Goal: Task Accomplishment & Management: Manage account settings

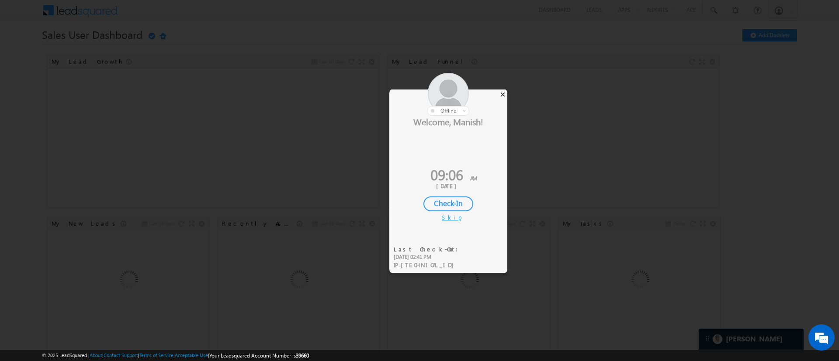
click at [501, 97] on div "×" at bounding box center [502, 95] width 9 height 10
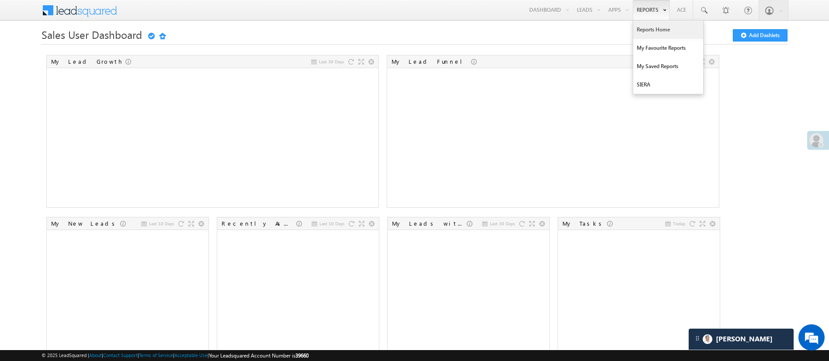
click at [662, 31] on link "Reports Home" at bounding box center [668, 30] width 70 height 18
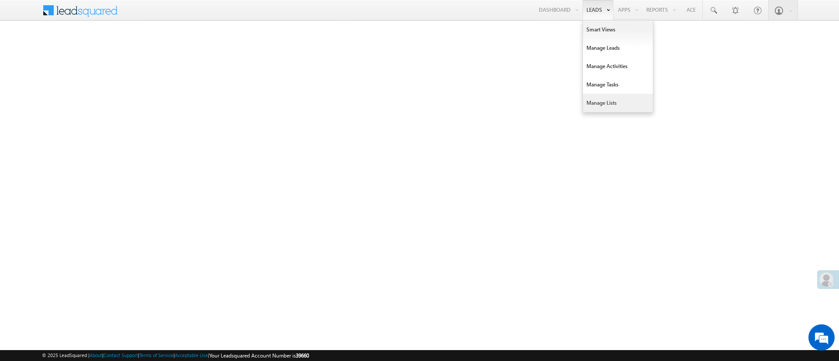
click at [611, 105] on link "Manage Lists" at bounding box center [618, 103] width 70 height 18
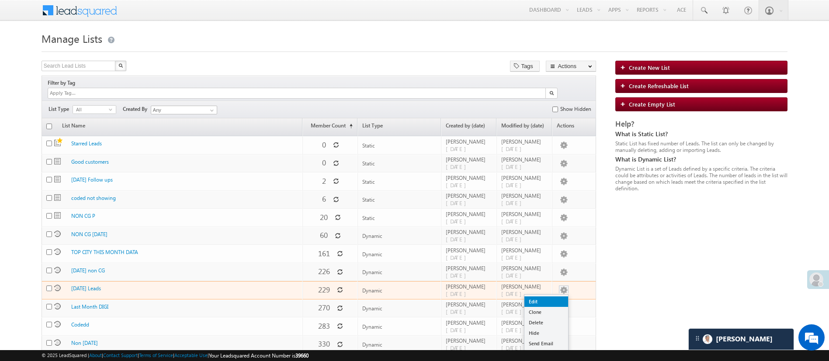
click at [554, 297] on link "Edit" at bounding box center [546, 302] width 44 height 10
checkbox input "true"
click at [558, 297] on link "Edit" at bounding box center [546, 302] width 44 height 10
checkbox input "true"
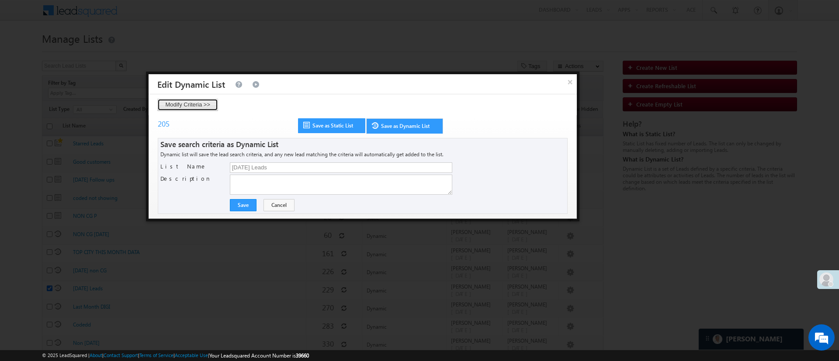
click at [207, 107] on button "Modify Criteria >>" at bounding box center [187, 105] width 61 height 12
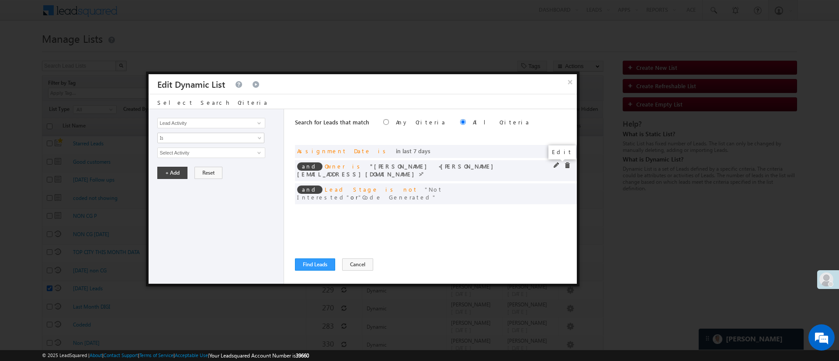
click at [557, 165] on span at bounding box center [556, 165] width 6 height 6
click at [198, 149] on span "Himanshu Sharma" at bounding box center [207, 153] width 99 height 10
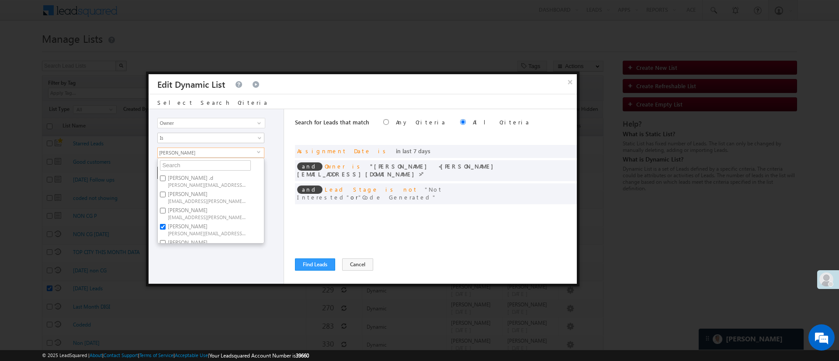
click at [249, 213] on label "Hemant Nandwana Hemant.Nandwana@angelbroking.com" at bounding box center [206, 213] width 97 height 16
click at [166, 213] on input "Hemant Nandwana Hemant.Nandwana@angelbroking.com" at bounding box center [163, 211] width 6 height 6
checkbox input "true"
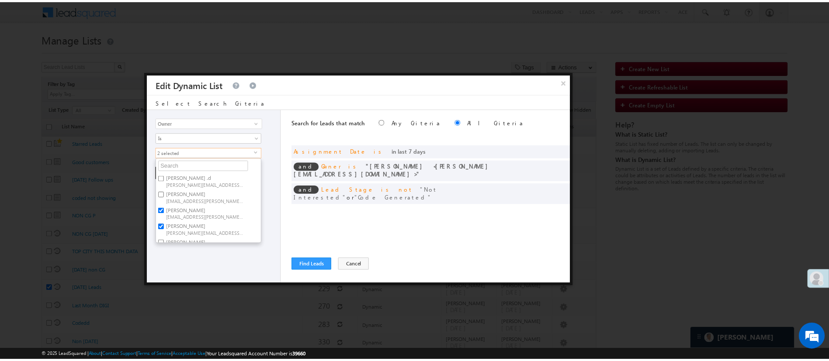
scroll to position [66, 0]
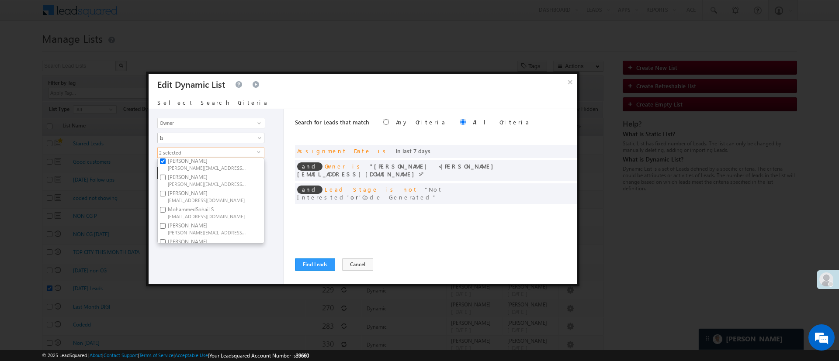
click at [211, 179] on label "Lavisha Gautam Lavisha.Gautam@angelbroking.com" at bounding box center [206, 180] width 97 height 16
click at [166, 179] on input "Lavisha Gautam Lavisha.Gautam@angelbroking.com" at bounding box center [163, 178] width 6 height 6
checkbox input "true"
click at [200, 260] on div "Lead Activity Task Sales Group Prospect Id WA Last Message Timestamp 4th Day Di…" at bounding box center [215, 196] width 135 height 175
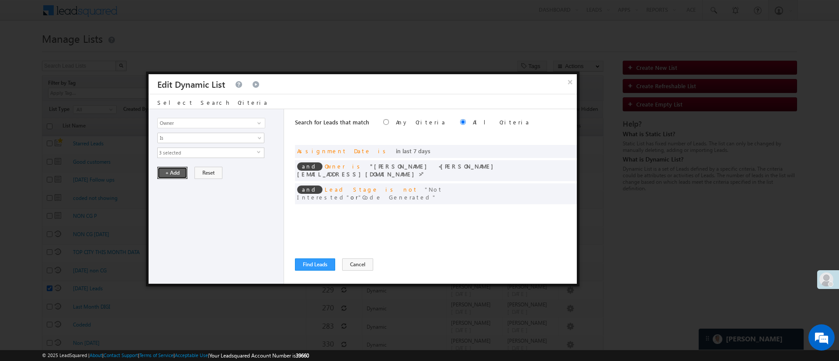
click at [180, 169] on button "+ Add" at bounding box center [172, 173] width 30 height 12
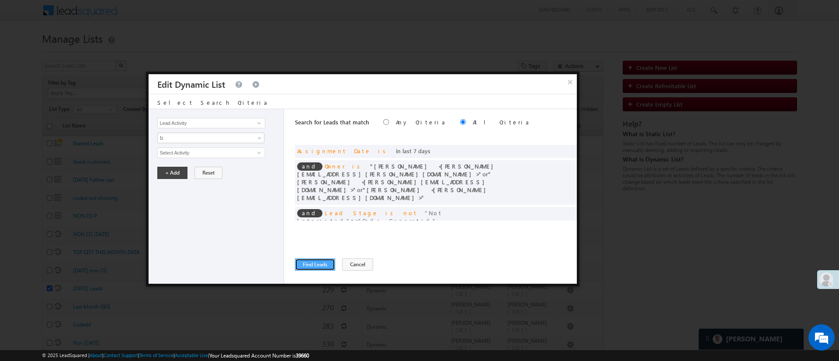
click at [311, 266] on button "Find Leads" at bounding box center [315, 265] width 40 height 12
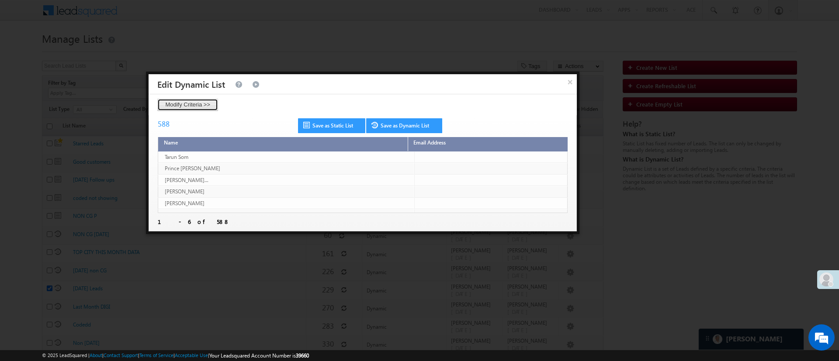
click at [185, 104] on button "Modify Criteria >>" at bounding box center [187, 105] width 61 height 12
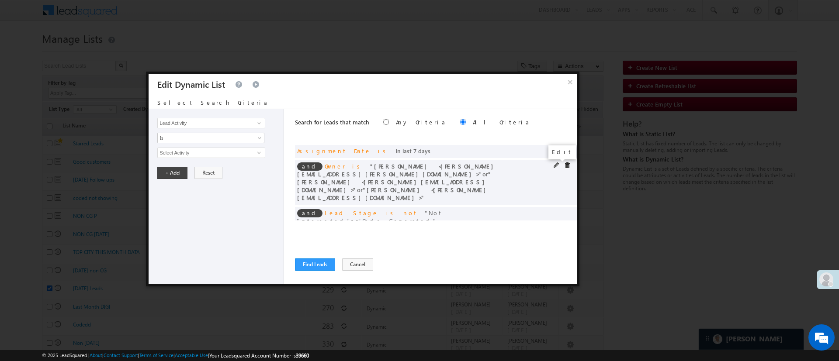
click at [556, 163] on span at bounding box center [556, 165] width 6 height 6
click at [240, 155] on span "3 selected" at bounding box center [207, 153] width 99 height 10
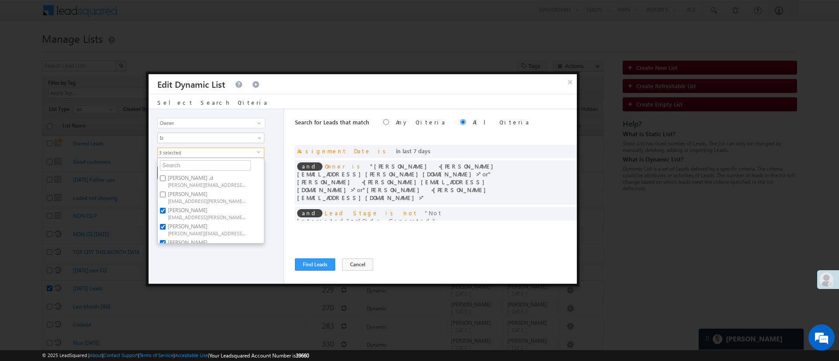
click at [195, 216] on span "Hemant.Nandwana@angelbroking.com" at bounding box center [207, 217] width 79 height 7
click at [166, 214] on input "Hemant Nandwana Hemant.Nandwana@angelbroking.com" at bounding box center [163, 211] width 6 height 6
checkbox input "false"
click at [205, 252] on div "Lead Activity Task Sales Group Prospect Id WA Last Message Timestamp 4th Day Di…" at bounding box center [215, 196] width 135 height 175
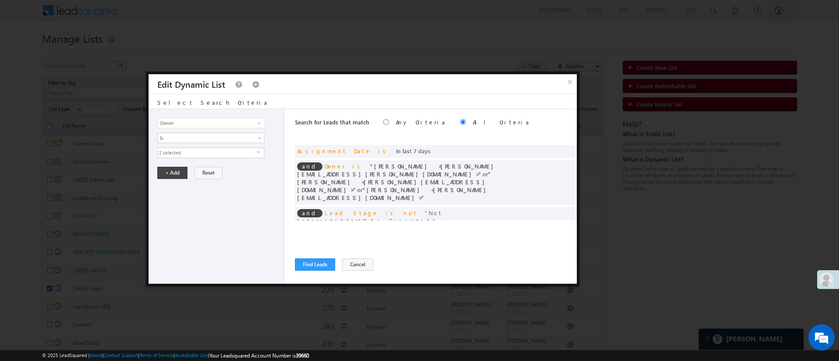
click at [175, 161] on div "Lead Activity Task Sales Group Prospect Id WA Last Message Timestamp 4th Day Di…" at bounding box center [215, 196] width 135 height 175
click at [175, 169] on button "+ Add" at bounding box center [172, 173] width 30 height 12
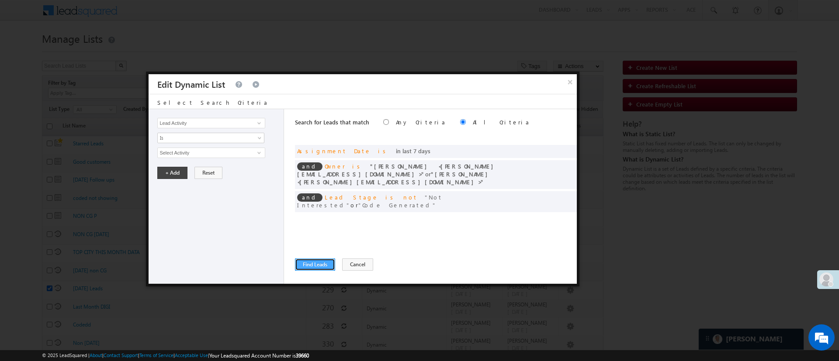
click at [327, 263] on button "Find Leads" at bounding box center [315, 265] width 40 height 12
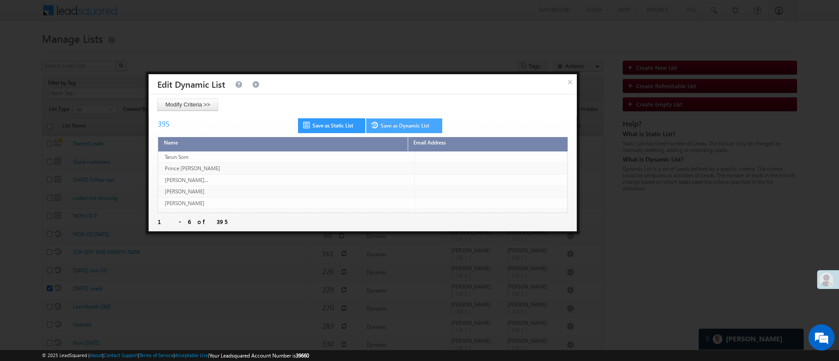
click at [397, 118] on link "Save as Dynamic List" at bounding box center [404, 125] width 76 height 15
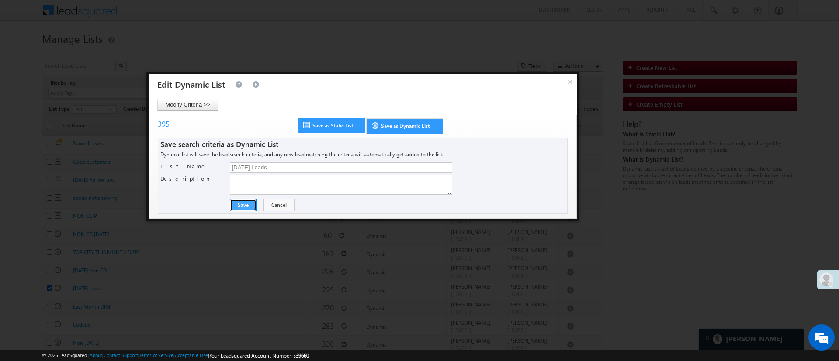
click at [241, 207] on button "Save" at bounding box center [243, 205] width 27 height 12
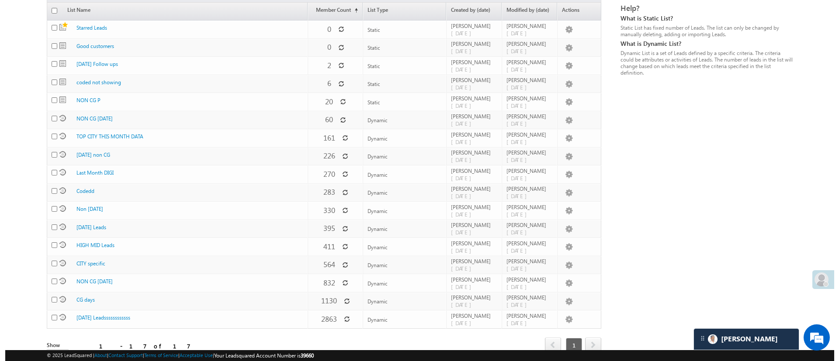
scroll to position [130, 0]
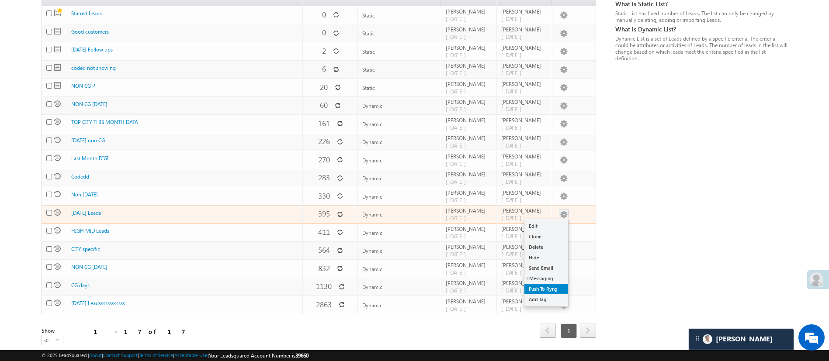
click at [546, 286] on link "Push To Ryng" at bounding box center [546, 289] width 44 height 10
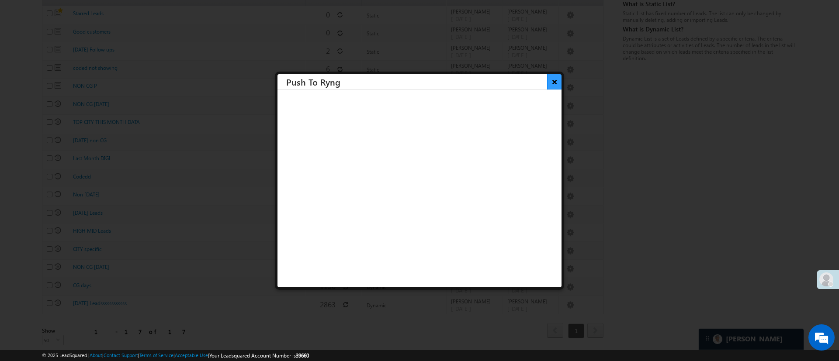
click at [547, 88] on button "×" at bounding box center [554, 81] width 14 height 15
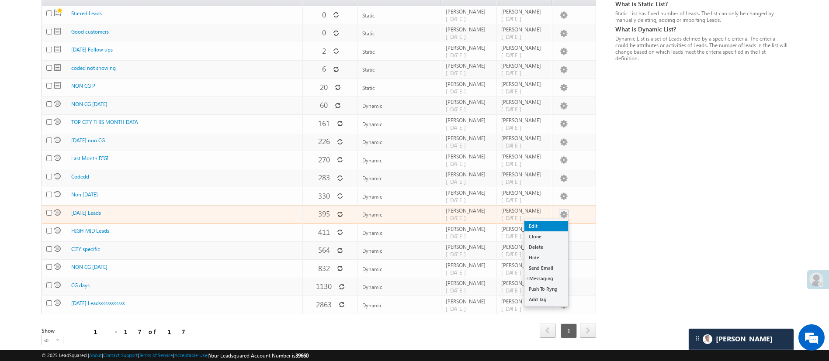
click at [560, 221] on link "Edit" at bounding box center [546, 226] width 44 height 10
checkbox input "true"
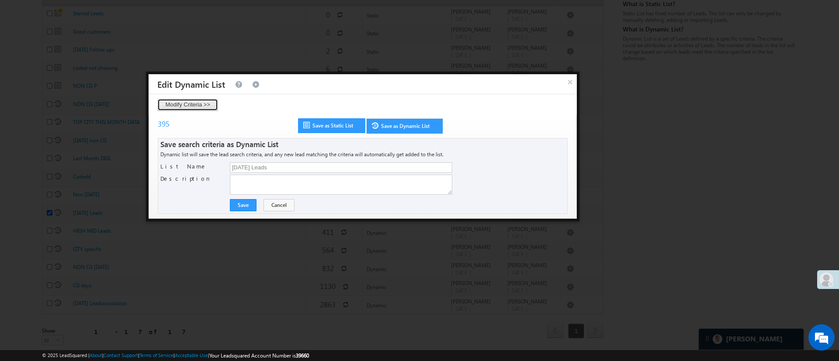
click at [175, 106] on button "Modify Criteria >>" at bounding box center [187, 105] width 61 height 12
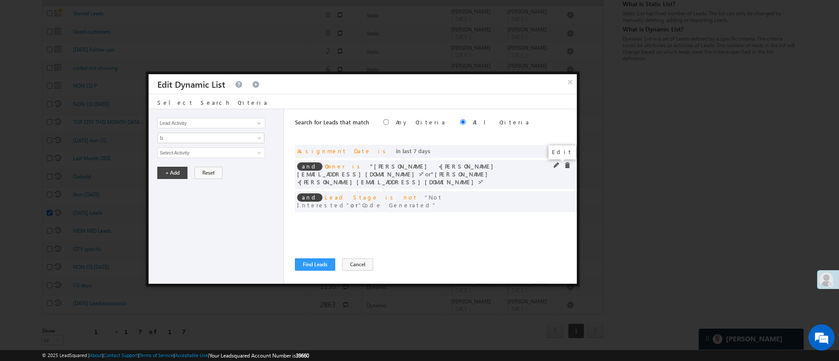
click at [555, 165] on span at bounding box center [556, 165] width 6 height 6
click at [204, 155] on span "2 selected" at bounding box center [207, 153] width 99 height 10
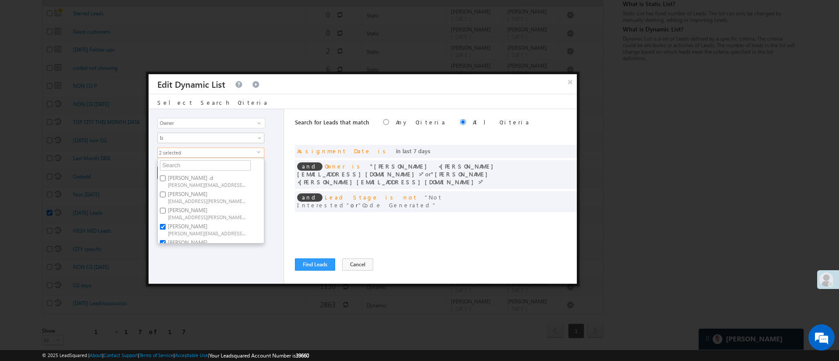
click at [208, 225] on label "Himanshu Sharma HIMANSHU.SHARMA@ANGELBROKING.COM" at bounding box center [206, 229] width 97 height 16
click at [166, 225] on input "Himanshu Sharma HIMANSHU.SHARMA@ANGELBROKING.COM" at bounding box center [163, 227] width 6 height 6
checkbox input "false"
click at [209, 217] on span "Hemant.Nandwana@angelbroking.com" at bounding box center [207, 217] width 79 height 7
click at [166, 214] on input "Hemant Nandwana Hemant.Nandwana@angelbroking.com" at bounding box center [163, 211] width 6 height 6
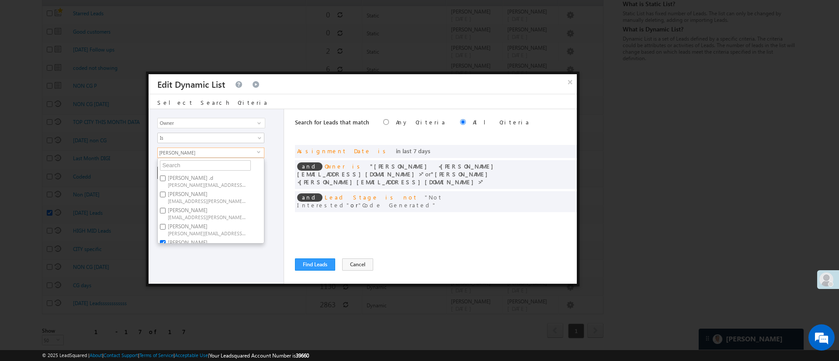
checkbox input "true"
click at [228, 181] on span "Lavisha.Gautam@angelbroking.com" at bounding box center [207, 181] width 79 height 7
click at [166, 178] on input "Lavisha Gautam Lavisha.Gautam@angelbroking.com" at bounding box center [163, 175] width 6 height 6
checkbox input "false"
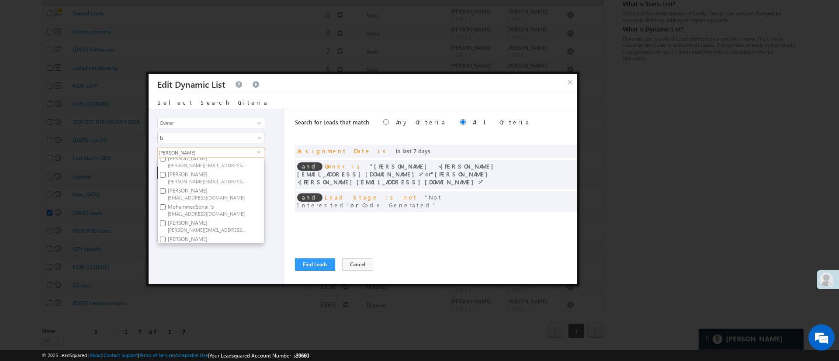
click at [209, 273] on div "Lead Activity Task Sales Group Prospect Id WA Last Message Timestamp 4th Day Di…" at bounding box center [215, 196] width 135 height 175
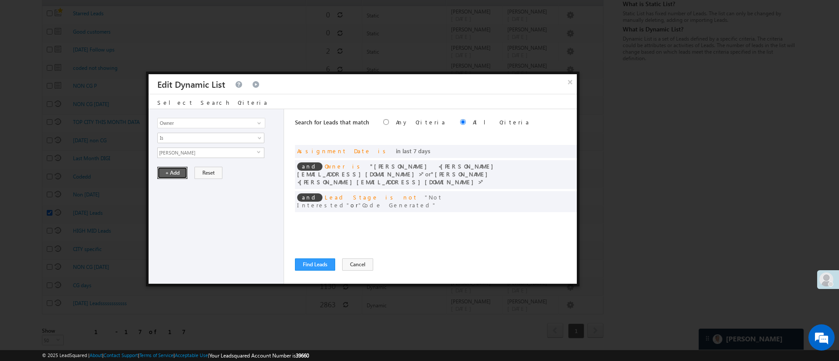
click at [176, 169] on button "+ Add" at bounding box center [172, 173] width 30 height 12
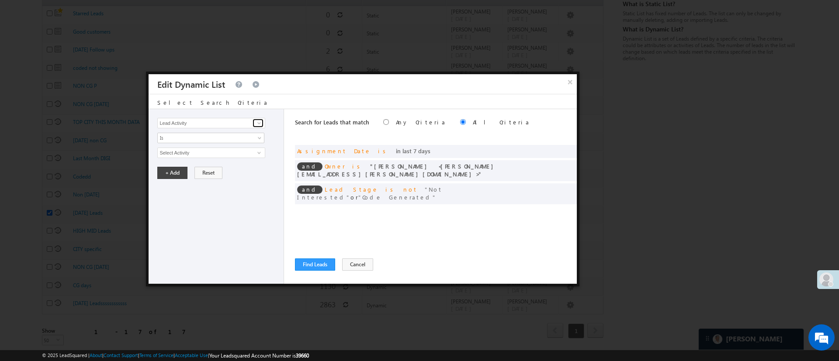
click at [258, 124] on span at bounding box center [259, 123] width 7 height 7
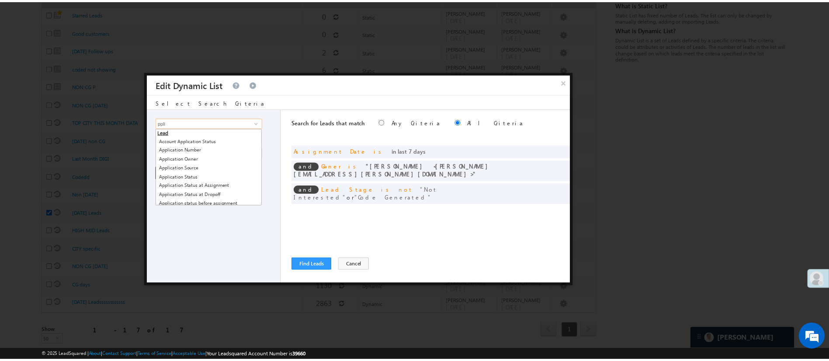
scroll to position [67, 0]
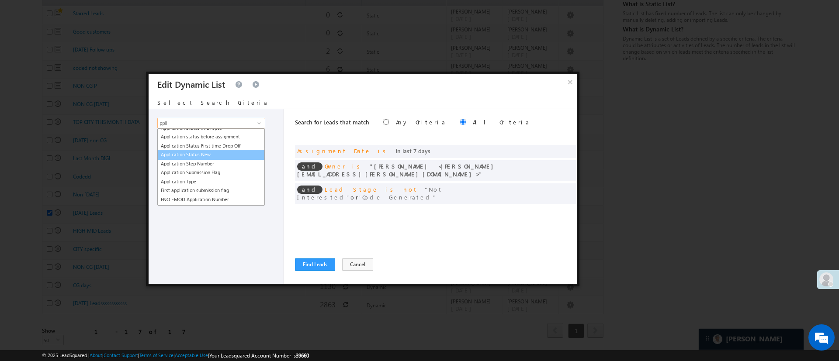
click at [227, 155] on link "Application Status New" at bounding box center [210, 155] width 107 height 10
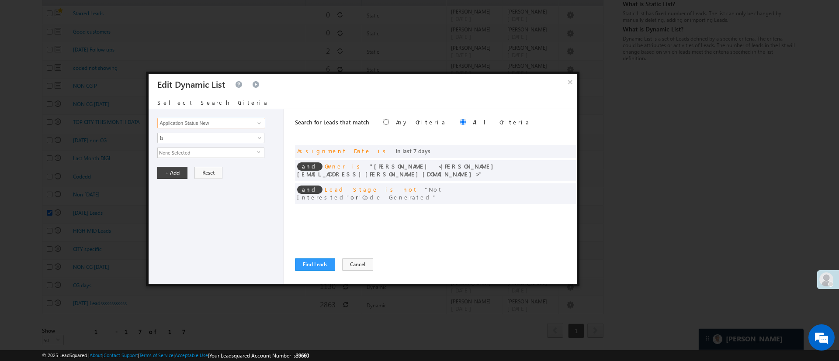
type input "Application Status New"
click at [225, 159] on div "Lead Activity Task Sales Group Prospect Id WA Last Message Timestamp 4th Day Di…" at bounding box center [215, 196] width 135 height 175
click at [225, 158] on div "Lead Activity Task Sales Group Prospect Id WA Last Message Timestamp 4th Day Di…" at bounding box center [215, 196] width 135 height 175
click at [197, 152] on span "None Selected" at bounding box center [207, 153] width 99 height 10
click at [186, 192] on label "Email ID Verified" at bounding box center [186, 193] width 56 height 14
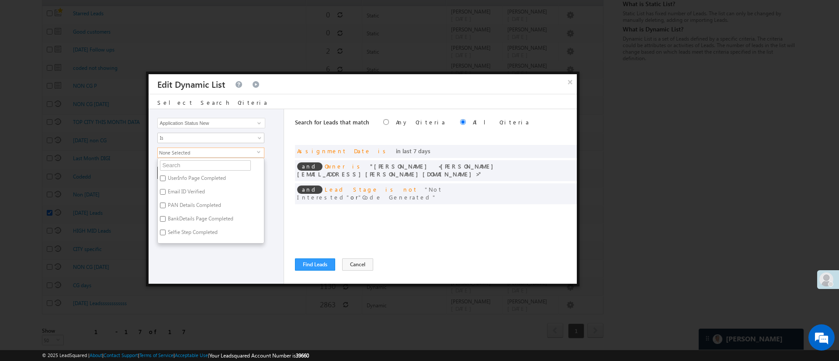
click at [166, 192] on input "Email ID Verified" at bounding box center [163, 192] width 6 height 6
checkbox input "true"
click at [192, 175] on label "UserInfo Page Completed" at bounding box center [196, 180] width 77 height 14
click at [166, 176] on input "UserInfo Page Completed" at bounding box center [163, 179] width 6 height 6
checkbox input "true"
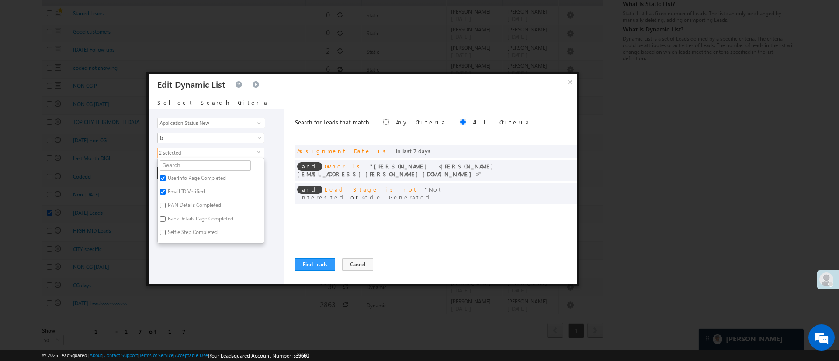
click at [216, 253] on div "Lead Activity Task Sales Group Prospect Id WA Last Message Timestamp 4th Day Di…" at bounding box center [215, 196] width 135 height 175
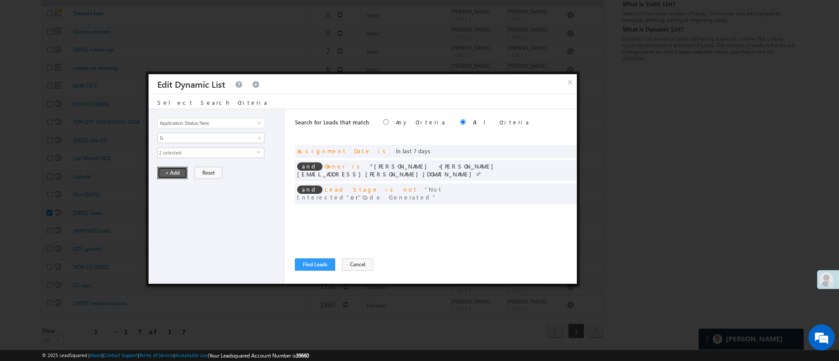
click at [175, 169] on button "+ Add" at bounding box center [172, 173] width 30 height 12
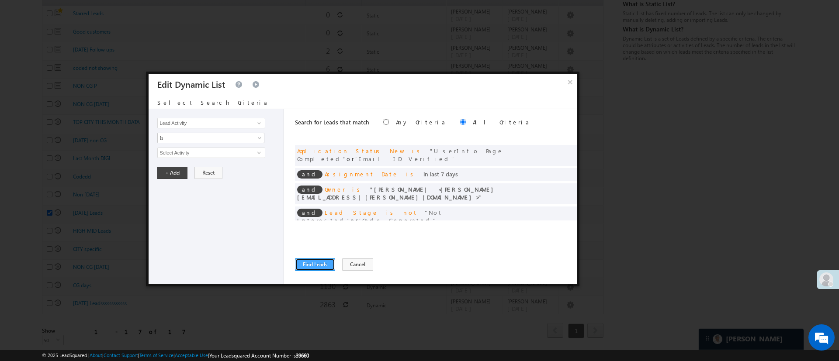
click at [315, 266] on button "Find Leads" at bounding box center [315, 265] width 40 height 12
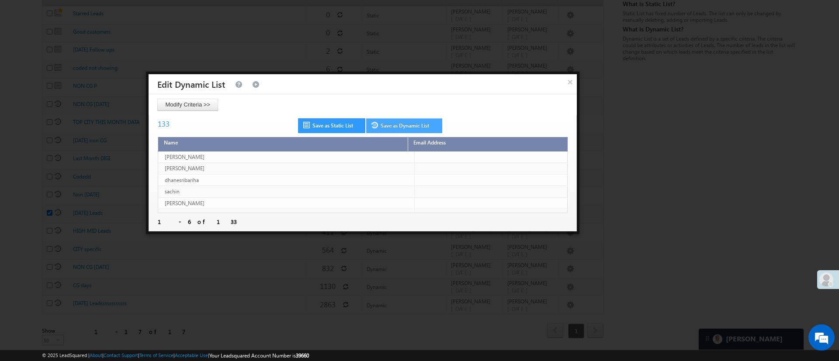
click at [405, 128] on link "Save as Dynamic List" at bounding box center [404, 125] width 76 height 15
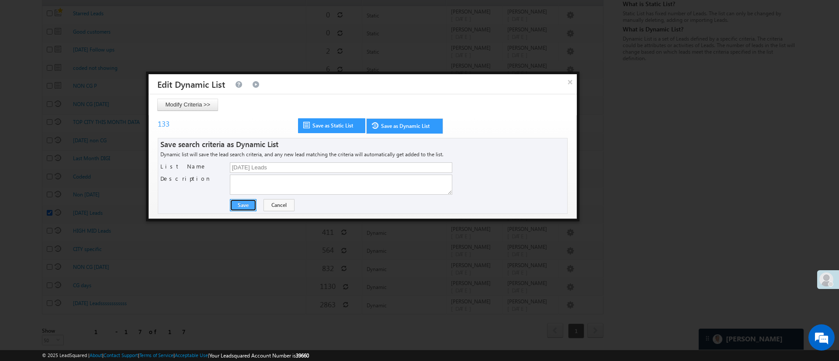
click at [241, 206] on button "Save" at bounding box center [243, 205] width 27 height 12
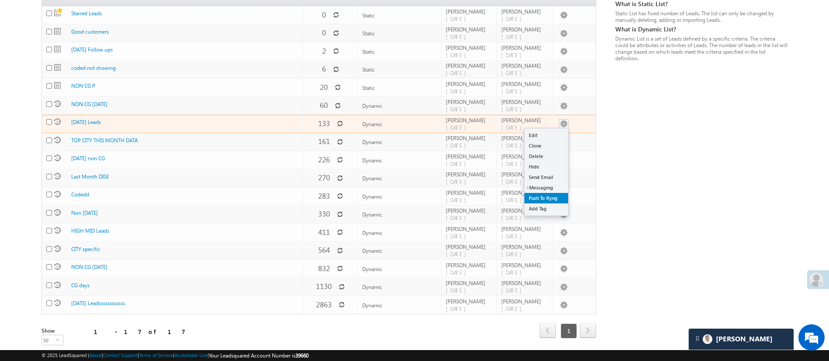
click at [554, 193] on link "Push To Ryng" at bounding box center [546, 198] width 44 height 10
click at [564, 120] on button "button" at bounding box center [563, 124] width 9 height 9
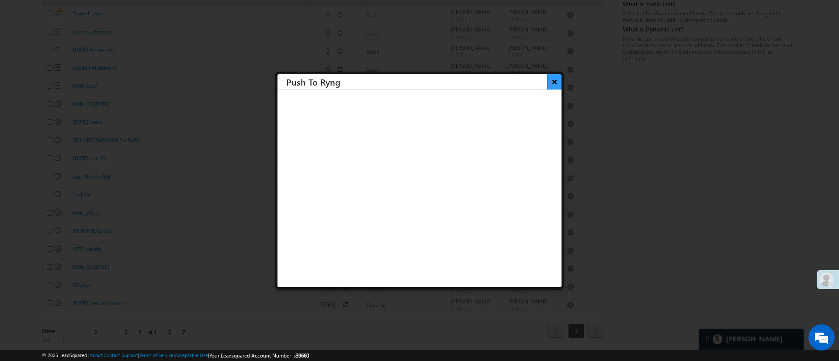
click at [547, 82] on button "×" at bounding box center [554, 81] width 14 height 15
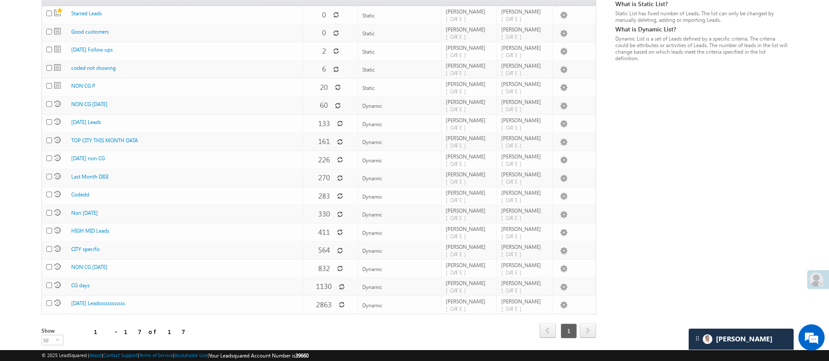
scroll to position [0, 0]
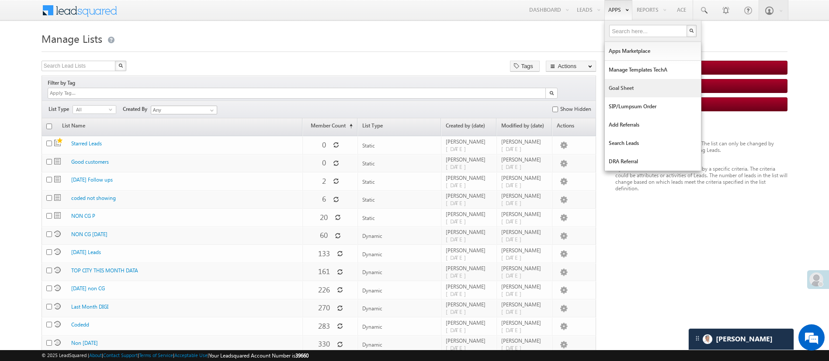
click at [633, 86] on link "Goal Sheet" at bounding box center [652, 88] width 96 height 18
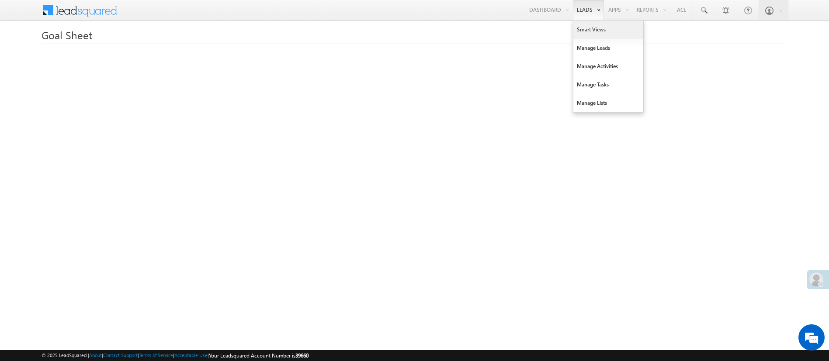
click at [594, 30] on link "Smart Views" at bounding box center [608, 30] width 70 height 18
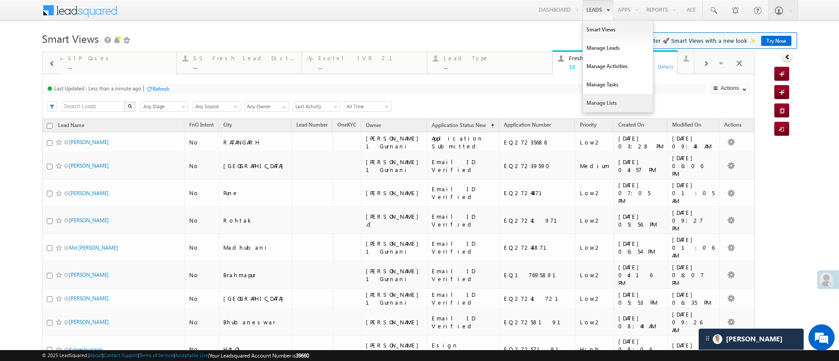
click at [619, 104] on link "Manage Lists" at bounding box center [618, 103] width 70 height 18
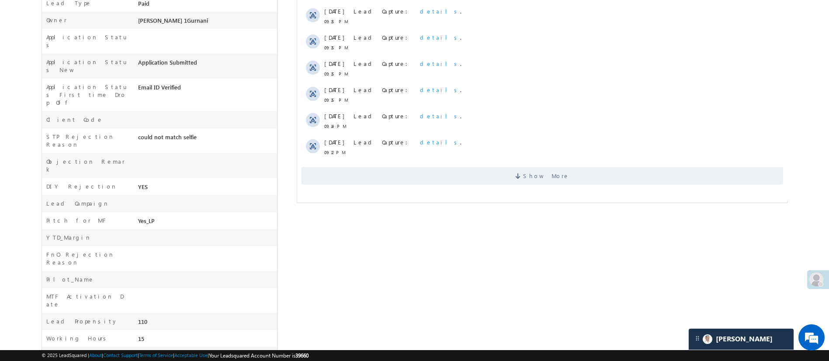
scroll to position [261, 0]
click at [542, 166] on span "Show More" at bounding box center [545, 174] width 46 height 17
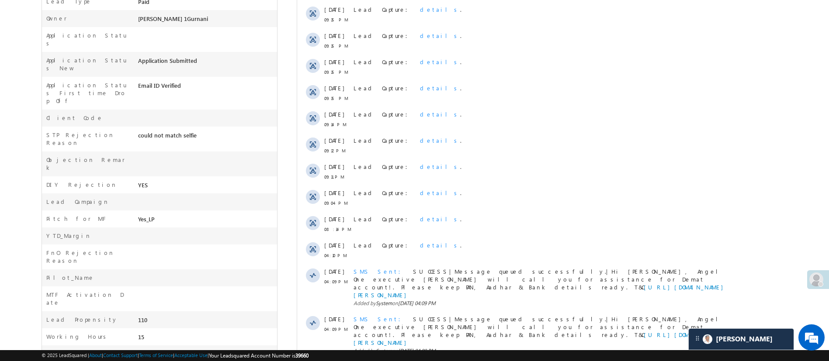
scroll to position [387, 0]
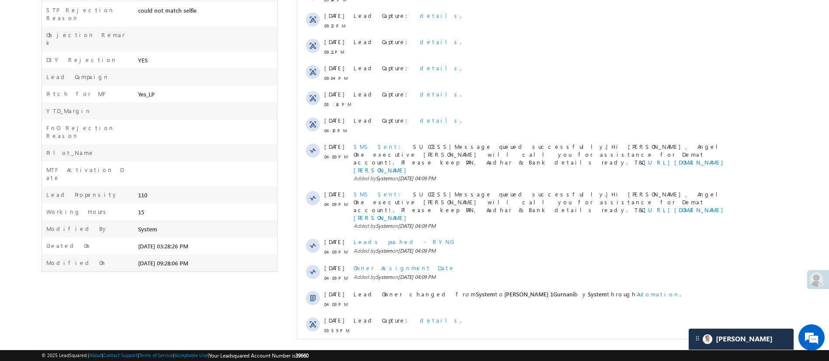
click at [569, 339] on div "Show More" at bounding box center [542, 351] width 490 height 24
click at [567, 345] on span "Show More" at bounding box center [541, 353] width 481 height 17
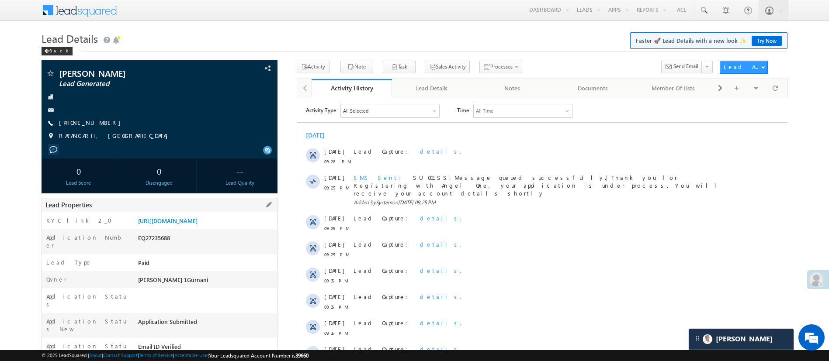
click at [150, 229] on div "https://angelbroking1-pk3em7sa.customui-test.leadsquared.com?leadId=c3ca3694-6a…" at bounding box center [206, 223] width 141 height 12
click at [194, 224] on link "https://angelbroking1-pk3em7sa.customui-test.leadsquared.com?leadId=c3ca3694-6a…" at bounding box center [167, 220] width 59 height 7
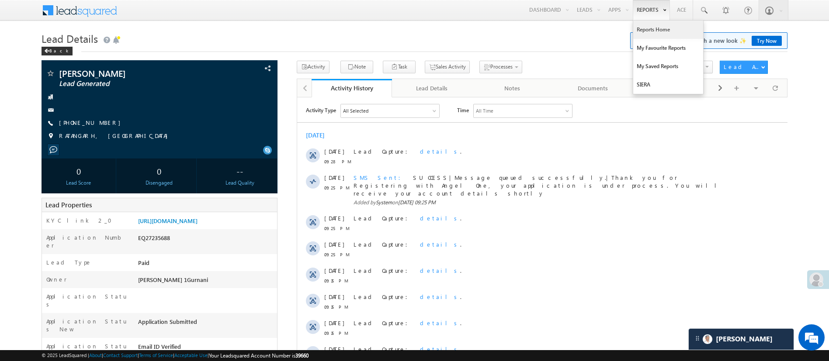
click at [653, 34] on link "Reports Home" at bounding box center [668, 30] width 70 height 18
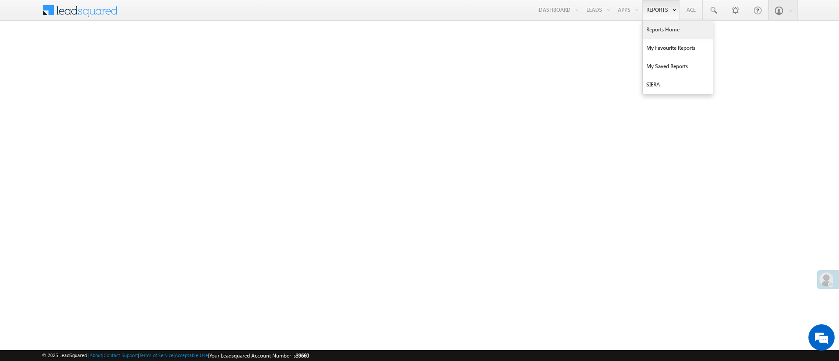
click at [670, 32] on link "Reports Home" at bounding box center [677, 30] width 70 height 18
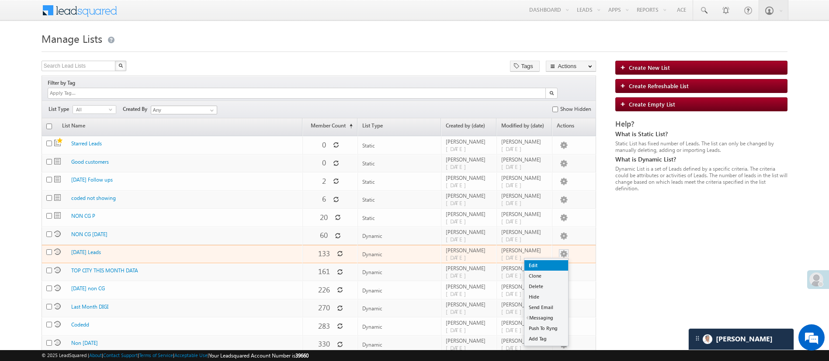
click at [553, 260] on link "Edit" at bounding box center [546, 265] width 44 height 10
checkbox input "true"
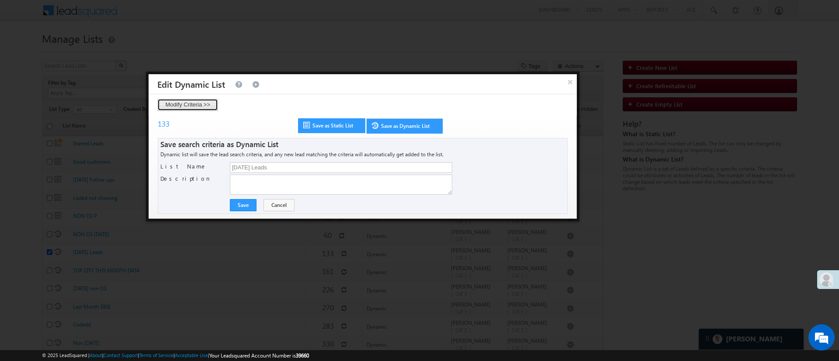
click at [208, 103] on button "Modify Criteria >>" at bounding box center [187, 105] width 61 height 12
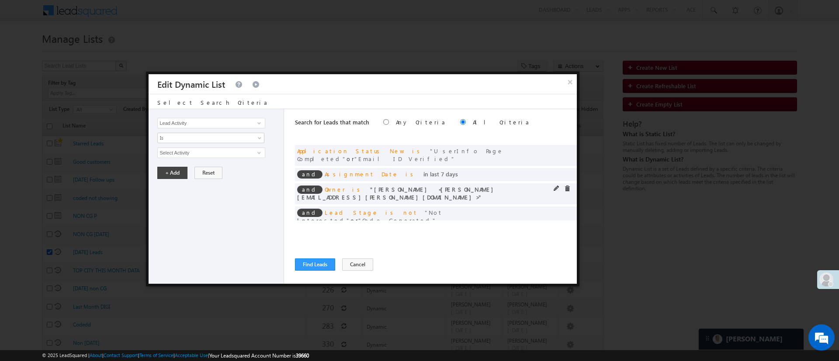
click at [555, 186] on div at bounding box center [563, 190] width 21 height 8
click at [555, 186] on span at bounding box center [556, 189] width 6 height 6
click at [220, 148] on span "Hemant Nandwana" at bounding box center [207, 153] width 99 height 10
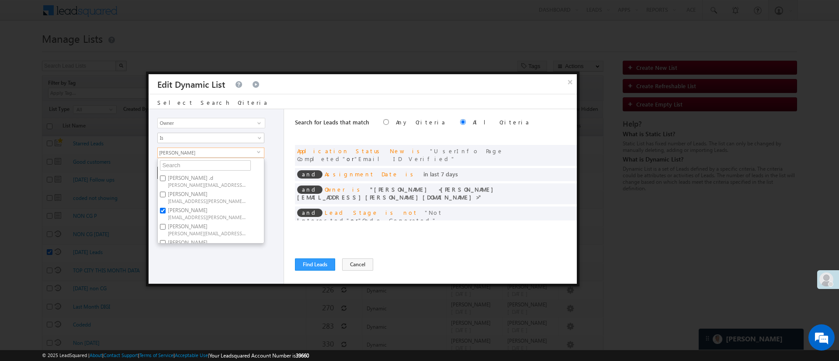
click at [200, 219] on span "Hemant.Nandwana@angelbroking.com" at bounding box center [207, 217] width 79 height 7
click at [166, 214] on input "Hemant Nandwana Hemant.Nandwana@angelbroking.com" at bounding box center [163, 211] width 6 height 6
checkbox input "false"
click at [236, 195] on label "NIRAj SURYAWANSHI NIRAJ.SURYAWANSHI@angelbroking.com" at bounding box center [206, 203] width 97 height 16
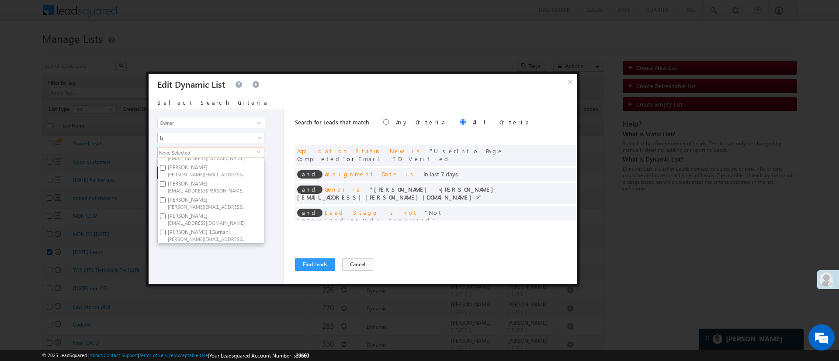
click at [166, 197] on input "NIRAj SURYAWANSHI NIRAJ.SURYAWANSHI@angelbroking.com" at bounding box center [163, 200] width 6 height 6
checkbox input "true"
click at [224, 265] on div "Lead Activity Task Sales Group Prospect Id WA Last Message Timestamp 4th Day Di…" at bounding box center [215, 196] width 135 height 175
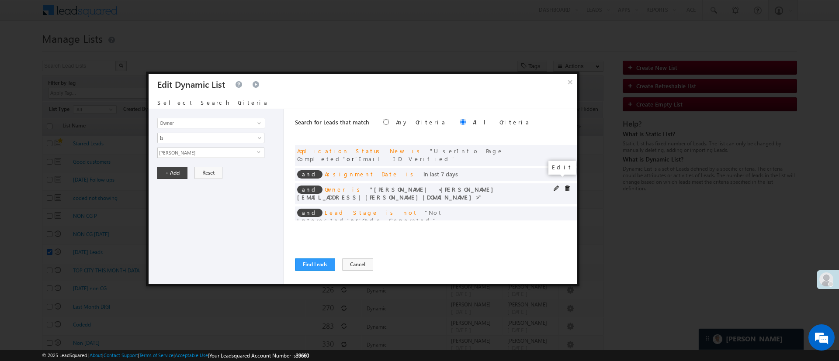
click at [556, 186] on span at bounding box center [556, 189] width 6 height 6
click at [227, 151] on span "Hemant Nandwana" at bounding box center [207, 153] width 99 height 10
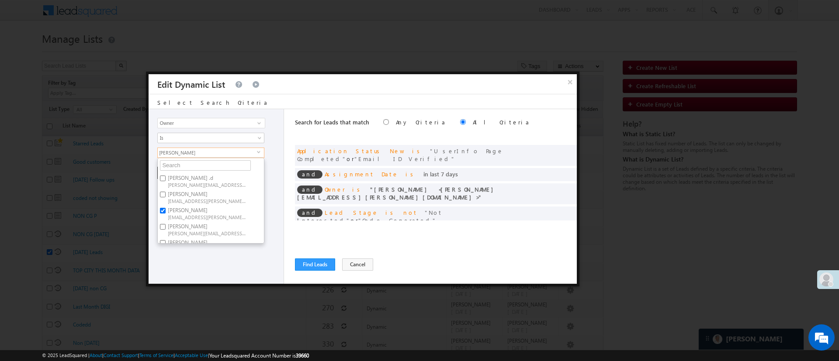
click at [204, 215] on span "Hemant.Nandwana@angelbroking.com" at bounding box center [207, 217] width 79 height 7
click at [166, 214] on input "Hemant Nandwana Hemant.Nandwana@angelbroking.com" at bounding box center [163, 211] width 6 height 6
checkbox input "false"
click at [222, 176] on label "Aakansha .d Aakansha.D@angelbroking.com" at bounding box center [206, 181] width 97 height 16
click at [166, 176] on input "Aakansha .d Aakansha.D@angelbroking.com" at bounding box center [163, 179] width 6 height 6
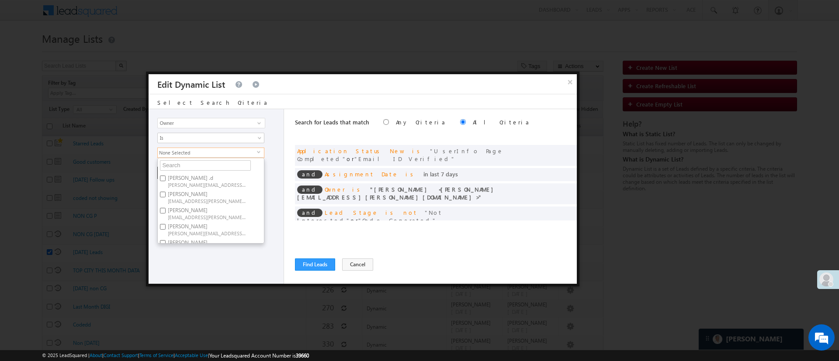
checkbox input "true"
click at [225, 195] on label "NIRAj SURYAWANSHI NIRAJ.SURYAWANSHI@angelbroking.com" at bounding box center [206, 203] width 97 height 16
click at [166, 197] on input "NIRAj SURYAWANSHI NIRAJ.SURYAWANSHI@angelbroking.com" at bounding box center [163, 200] width 6 height 6
checkbox input "true"
click at [220, 227] on label "Ujjwal 1Gurnani Ujjwal.1Gurnani@angelbroking.com" at bounding box center [206, 235] width 97 height 16
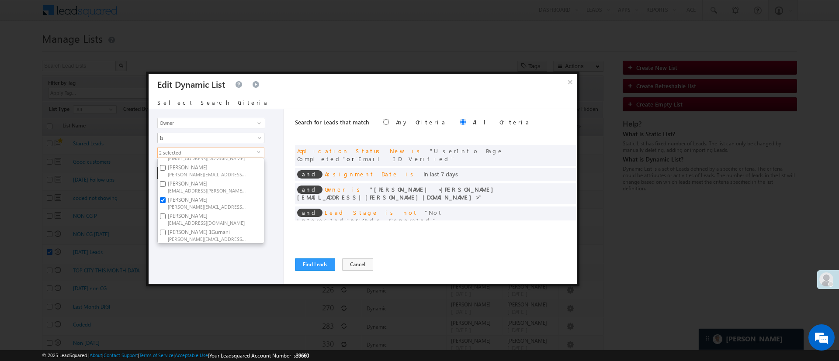
click at [166, 230] on input "Ujjwal 1Gurnani Ujjwal.1Gurnani@angelbroking.com" at bounding box center [163, 233] width 6 height 6
checkbox input "true"
click at [221, 206] on label "MohammedSohail S MohammedSohail.S@angelbroking.com" at bounding box center [206, 212] width 97 height 16
click at [166, 207] on input "MohammedSohail S MohammedSohail.S@angelbroking.com" at bounding box center [163, 210] width 6 height 6
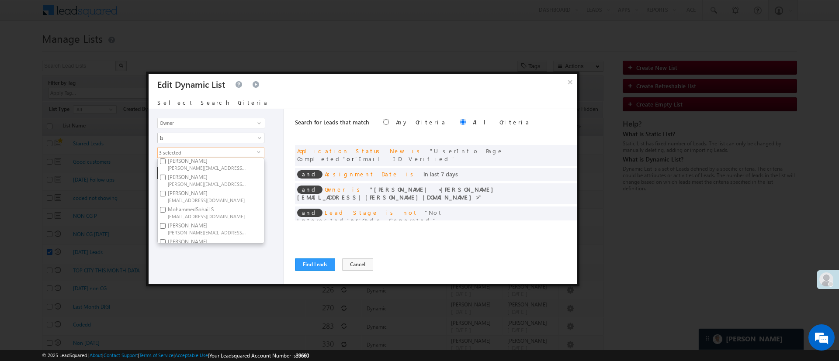
checkbox input "true"
click at [211, 181] on label "Anuj Rajak Anuj.Rajak@angelbroking.com" at bounding box center [206, 184] width 97 height 16
click at [166, 181] on input "Anuj Rajak Anuj.Rajak@angelbroking.com" at bounding box center [163, 182] width 6 height 6
checkbox input "true"
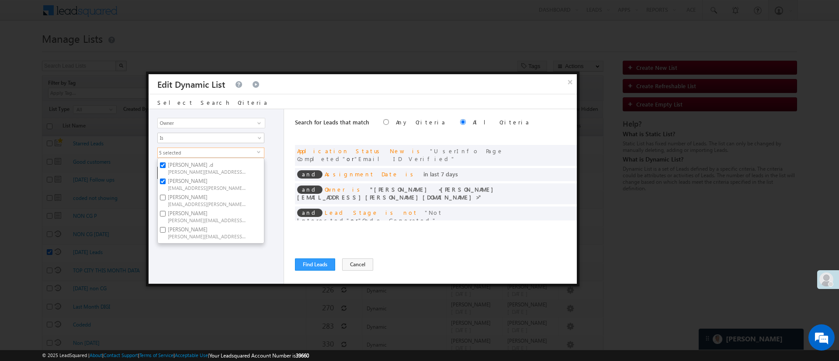
click at [227, 268] on div "Lead Activity Task Sales Group Prospect Id WA Last Message Timestamp 4th Day Di…" at bounding box center [215, 196] width 135 height 175
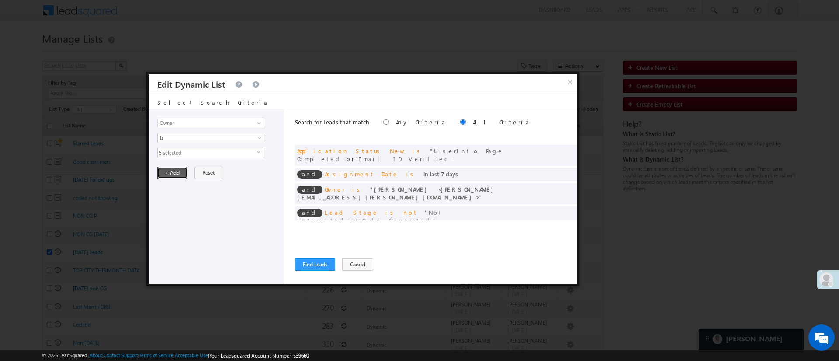
click at [174, 174] on button "+ Add" at bounding box center [172, 173] width 30 height 12
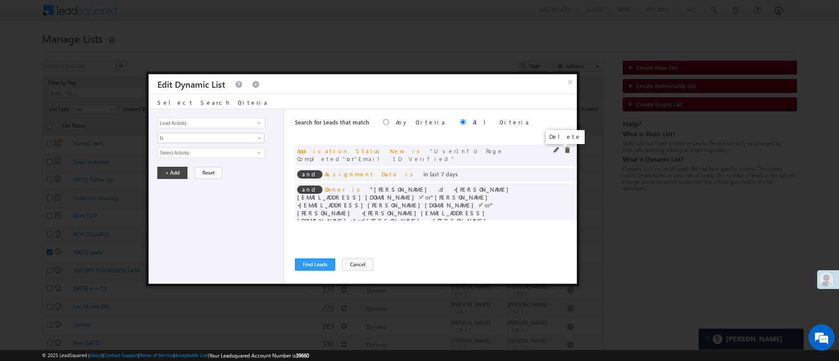
click at [564, 148] on span at bounding box center [567, 150] width 6 height 6
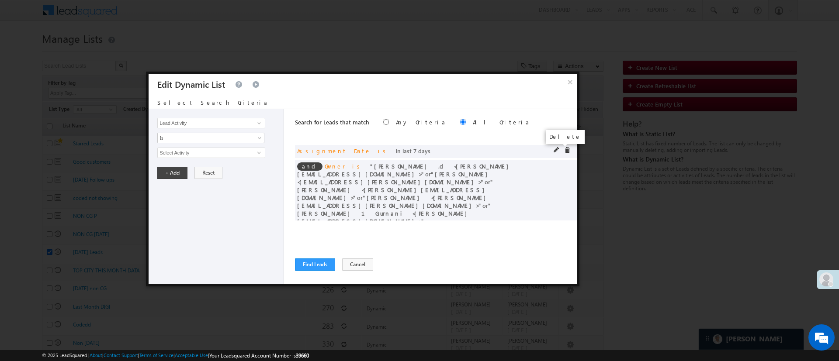
click at [564, 148] on span at bounding box center [567, 150] width 6 height 6
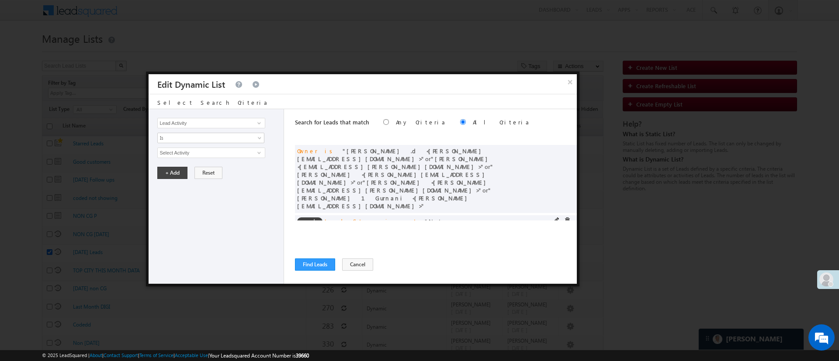
click at [562, 218] on div at bounding box center [563, 222] width 21 height 8
click at [566, 218] on span at bounding box center [567, 221] width 6 height 6
click at [257, 123] on span at bounding box center [259, 123] width 7 height 7
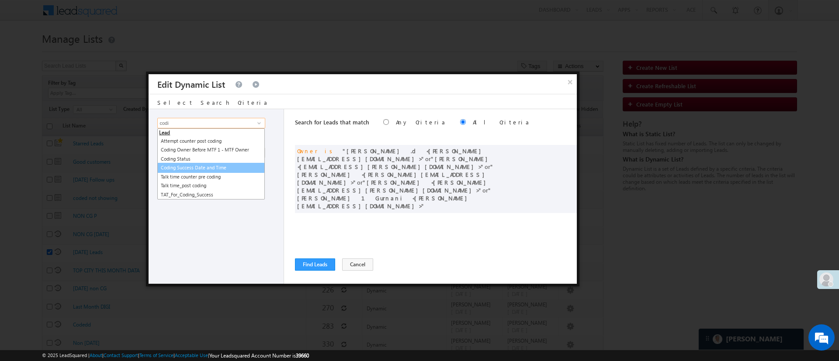
click at [233, 164] on link "Coding Success Date and Time" at bounding box center [210, 168] width 107 height 10
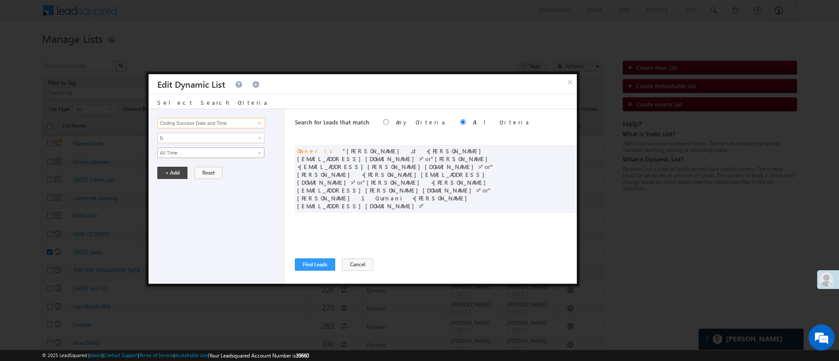
type input "Coding Success Date and Time"
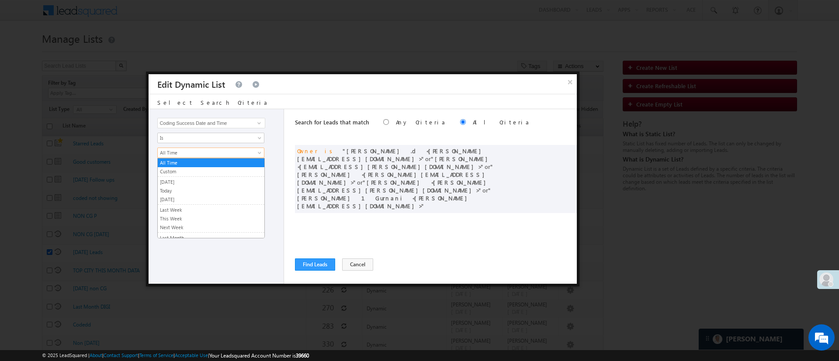
click at [233, 155] on span "All Time" at bounding box center [205, 153] width 95 height 8
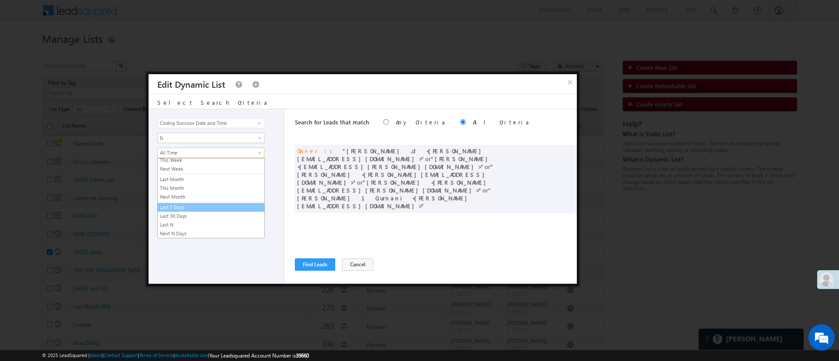
click at [225, 206] on link "Last 7 Days" at bounding box center [211, 208] width 107 height 8
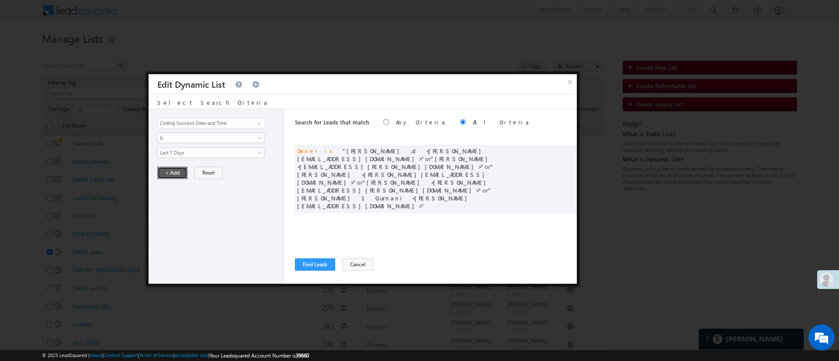
click at [171, 172] on button "+ Add" at bounding box center [172, 173] width 30 height 12
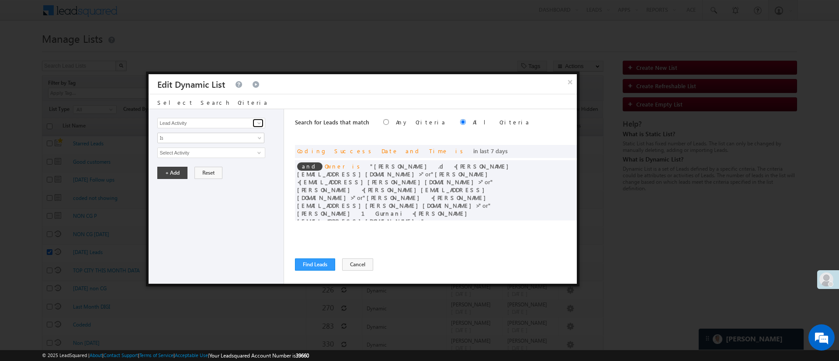
click at [258, 124] on span at bounding box center [259, 123] width 7 height 7
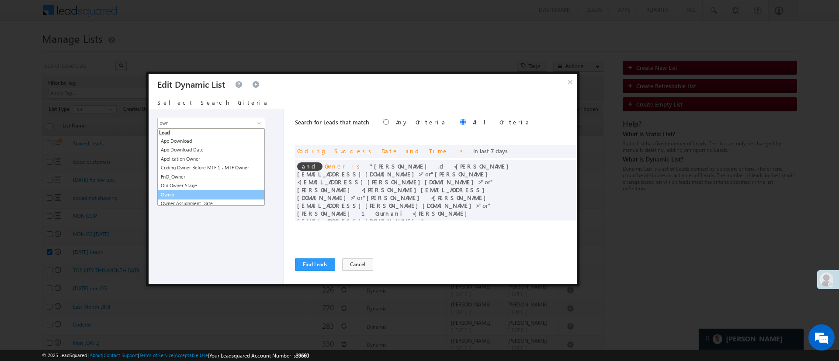
click at [211, 193] on link "Owner" at bounding box center [210, 195] width 107 height 10
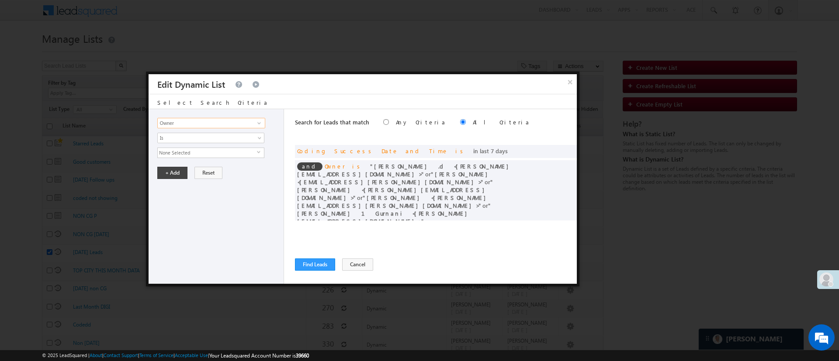
type input "Owner"
click at [221, 148] on span "None Selected" at bounding box center [207, 153] width 99 height 10
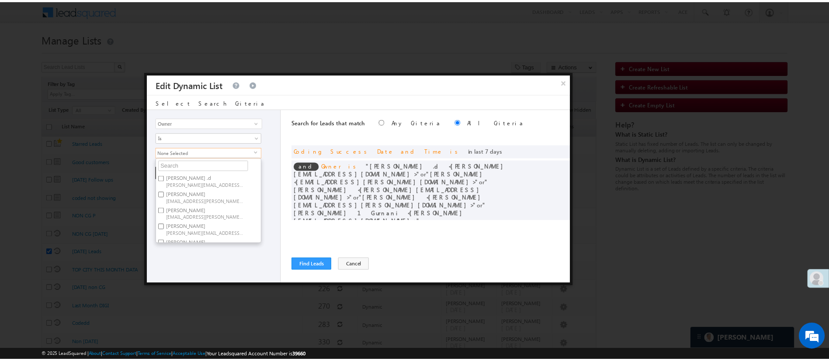
scroll to position [66, 0]
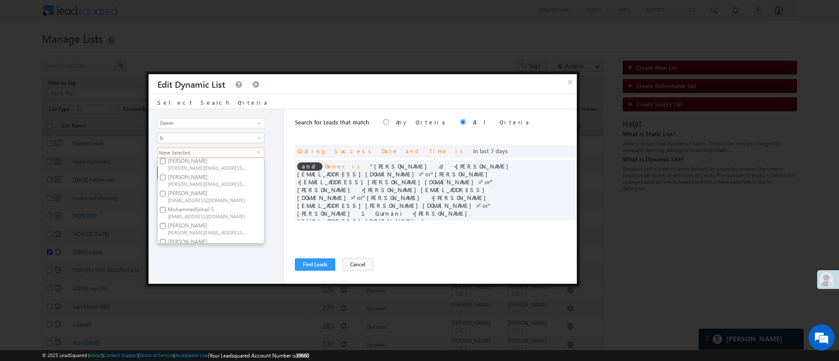
click at [242, 194] on label "Manish Panchal Manish.1Panchal@angelbroking.com" at bounding box center [206, 196] width 97 height 16
click at [166, 194] on input "Manish Panchal Manish.1Panchal@angelbroking.com" at bounding box center [163, 194] width 6 height 6
checkbox input "true"
click at [225, 253] on div "Lead Activity Task Sales Group Prospect Id WA Last Message Timestamp 4th Day Di…" at bounding box center [215, 196] width 135 height 175
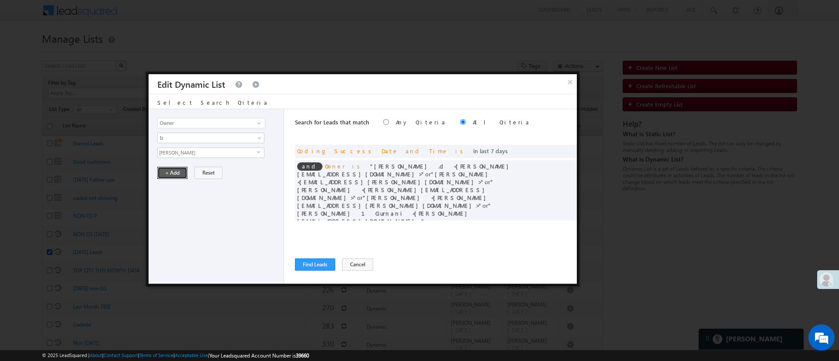
click at [178, 176] on button "+ Add" at bounding box center [172, 173] width 30 height 12
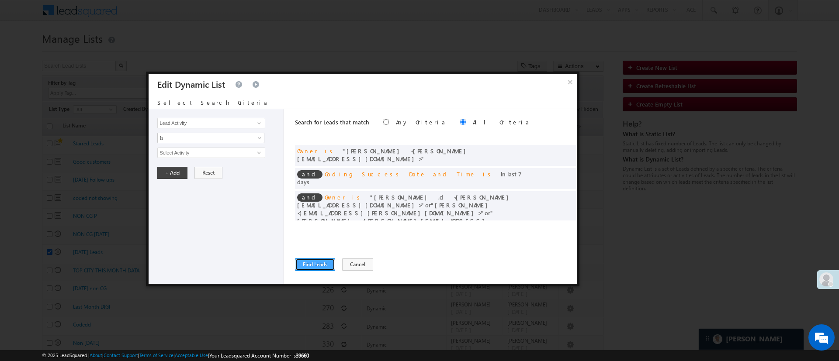
click at [303, 261] on button "Find Leads" at bounding box center [315, 265] width 40 height 12
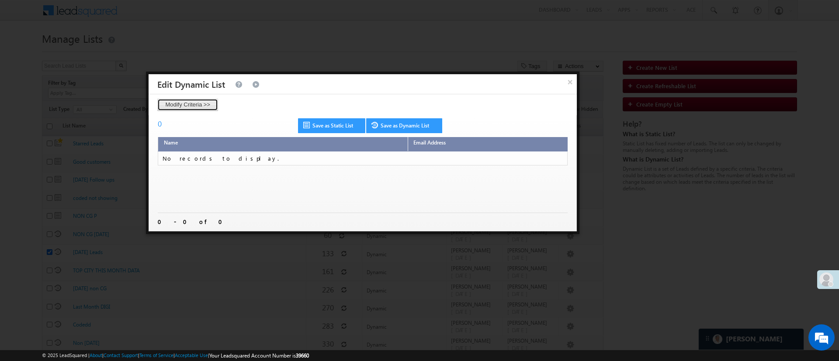
click at [194, 107] on button "Modify Criteria >>" at bounding box center [187, 105] width 61 height 12
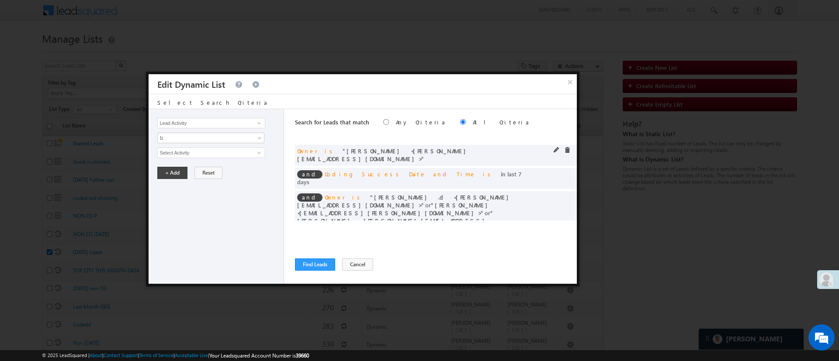
click at [554, 146] on div "and Owner is Manish Panchal <Manish.1Panchal@angelbroking.com>" at bounding box center [436, 155] width 282 height 21
click at [564, 150] on span at bounding box center [567, 150] width 6 height 6
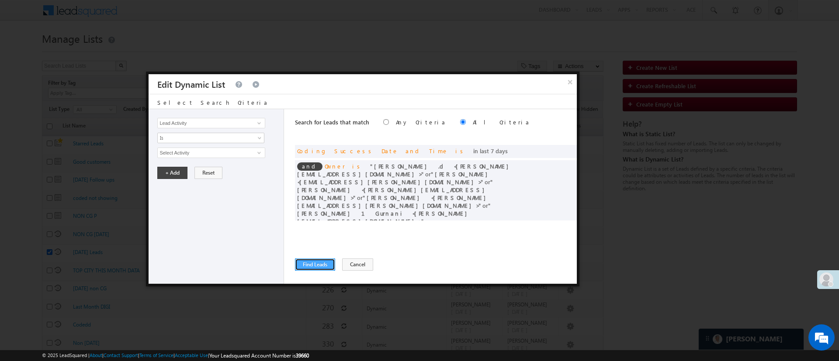
click at [310, 265] on button "Find Leads" at bounding box center [315, 265] width 40 height 12
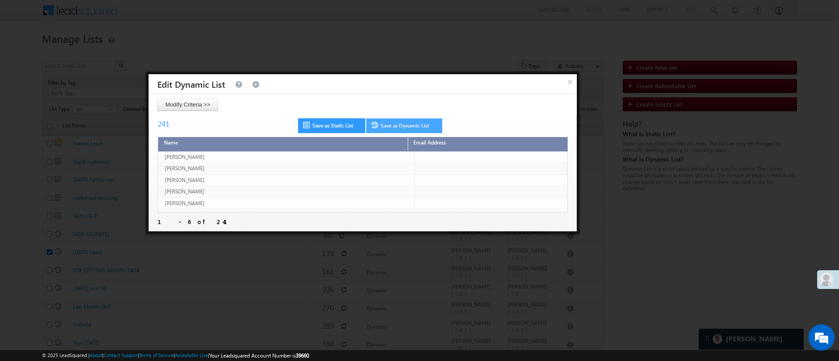
click at [413, 121] on link "Save as Dynamic List" at bounding box center [404, 125] width 76 height 15
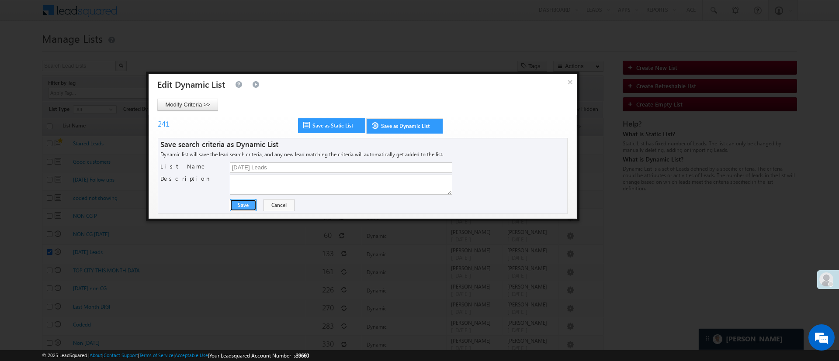
click at [236, 208] on button "Save" at bounding box center [243, 205] width 27 height 12
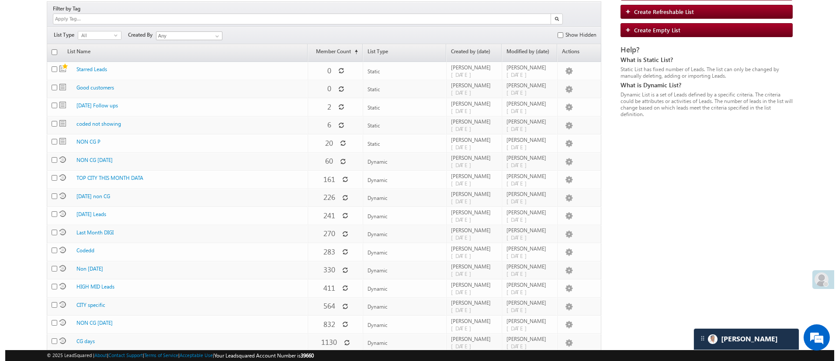
scroll to position [80, 0]
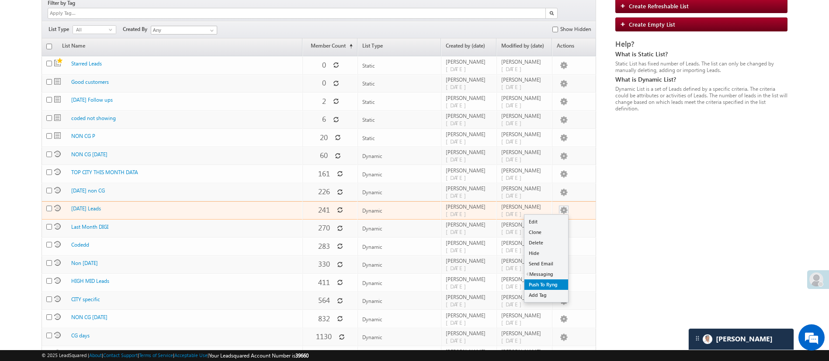
click at [549, 280] on link "Push To Ryng" at bounding box center [546, 285] width 44 height 10
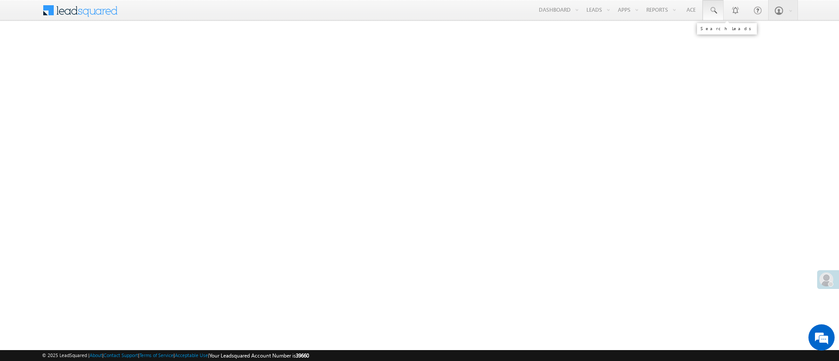
click at [707, 12] on link at bounding box center [712, 10] width 21 height 20
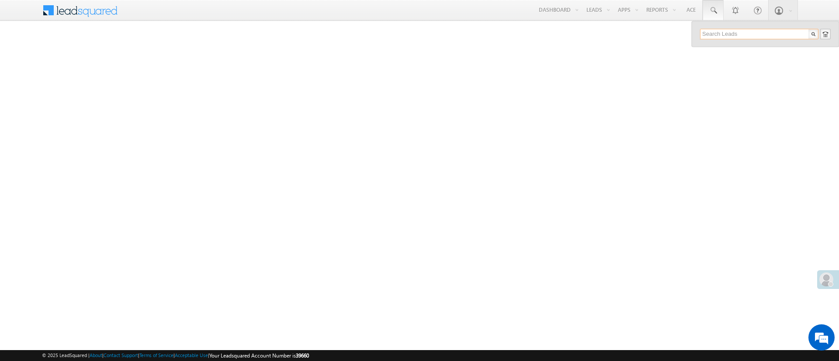
paste input "EQ27237119"
type input "EQ27237119"
click at [734, 50] on div "[PERSON_NAME] N" at bounding box center [762, 47] width 117 height 10
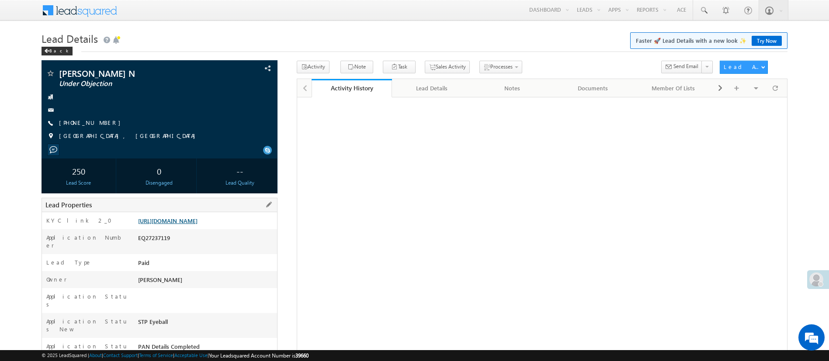
click at [197, 224] on link "[URL][DOMAIN_NAME]" at bounding box center [167, 220] width 59 height 7
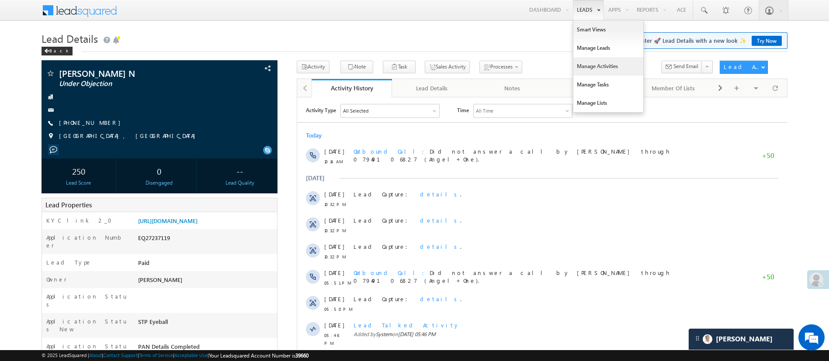
click at [600, 60] on link "Manage Activities" at bounding box center [608, 66] width 70 height 18
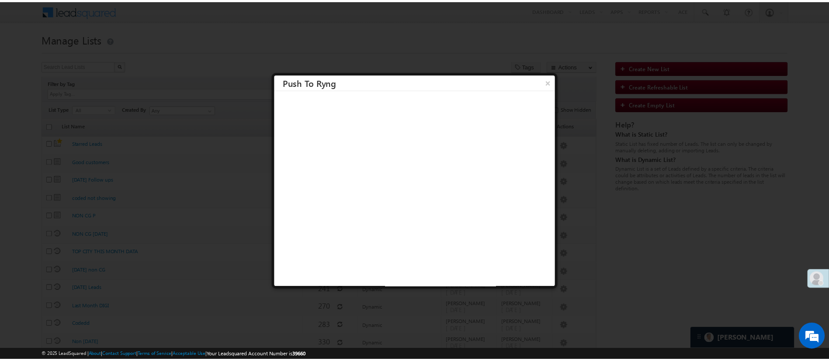
scroll to position [80, 0]
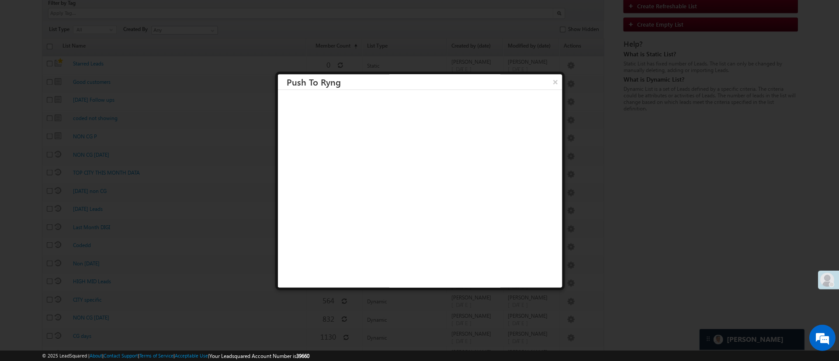
click at [547, 77] on button "×" at bounding box center [554, 81] width 14 height 15
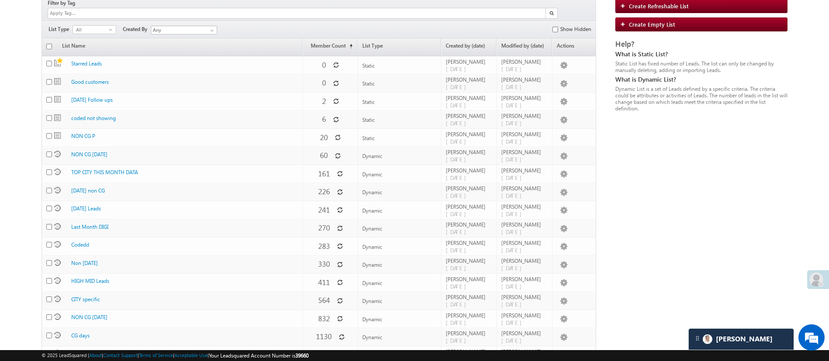
scroll to position [0, 0]
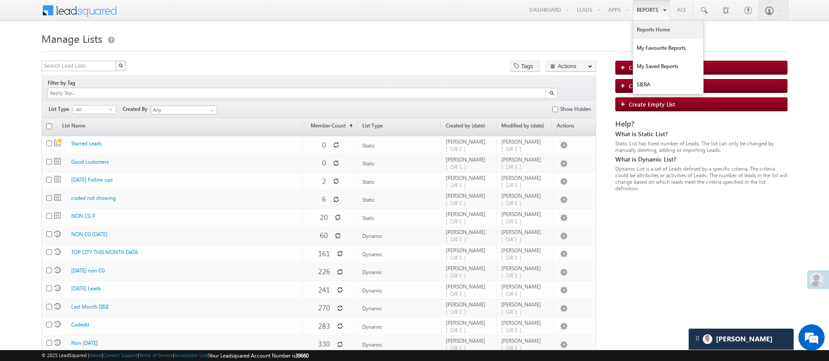
click at [654, 29] on link "Reports Home" at bounding box center [668, 30] width 70 height 18
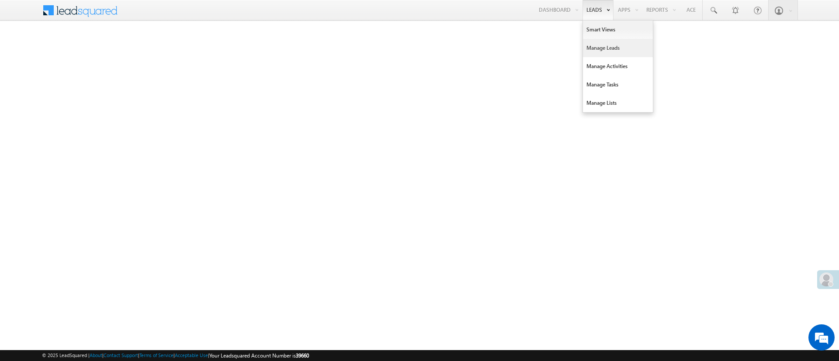
click at [610, 51] on link "Manage Leads" at bounding box center [618, 48] width 70 height 18
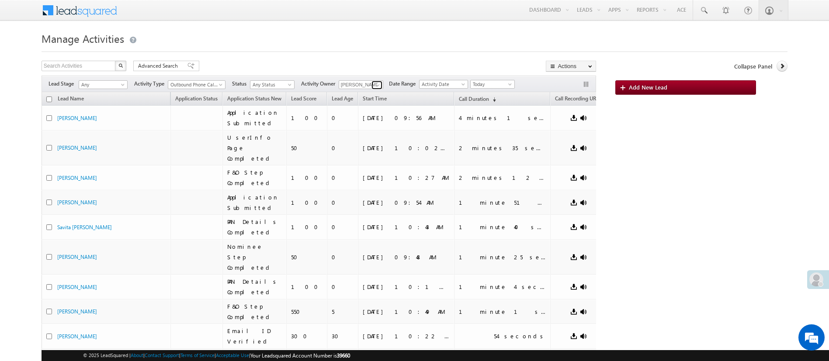
click at [378, 84] on span at bounding box center [377, 85] width 7 height 7
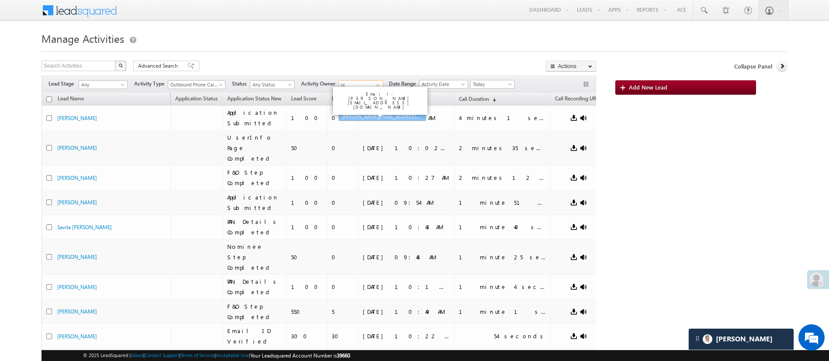
click at [376, 114] on span "[PERSON_NAME][EMAIL_ADDRESS][DOMAIN_NAME]" at bounding box center [381, 116] width 79 height 7
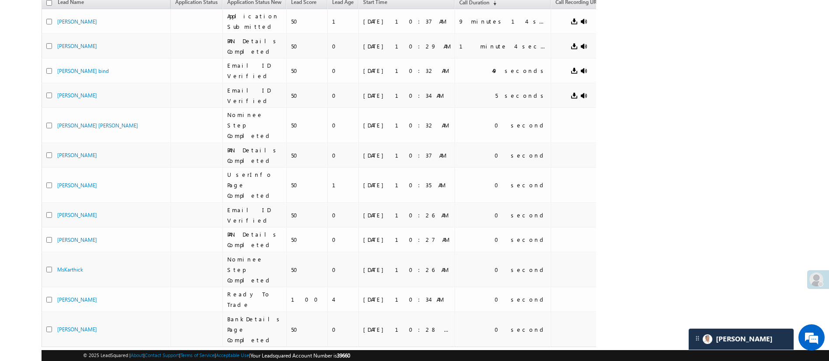
type input "[PERSON_NAME] 1Gurnani"
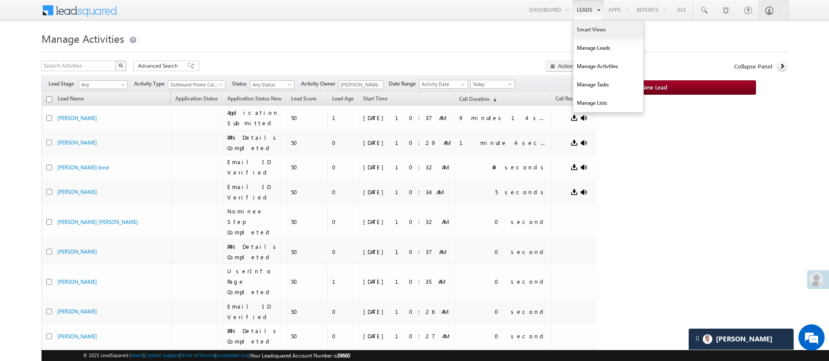
click at [592, 24] on link "Smart Views" at bounding box center [608, 30] width 70 height 18
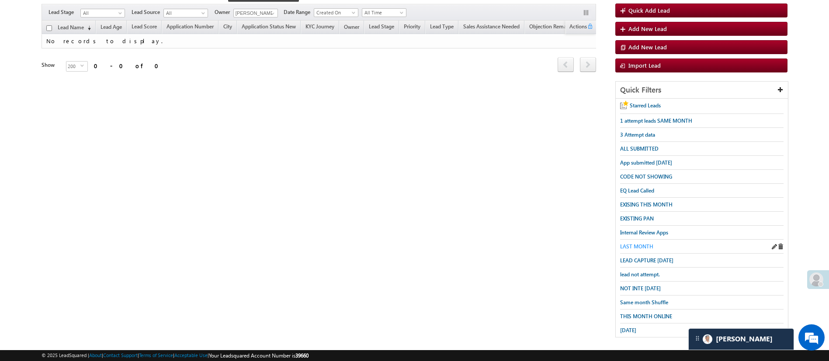
click at [646, 243] on span "LAST MONTH" at bounding box center [636, 246] width 33 height 7
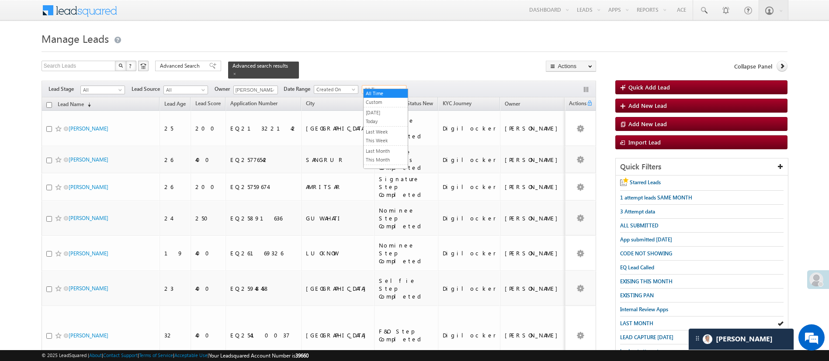
click at [397, 86] on span "All Time" at bounding box center [382, 90] width 41 height 8
click at [385, 152] on link "Last Month" at bounding box center [385, 151] width 44 height 8
click at [52, 99] on th "Lead Name (sorted descending)" at bounding box center [100, 104] width 118 height 14
click at [50, 102] on input "checkbox" at bounding box center [49, 105] width 6 height 6
checkbox input "true"
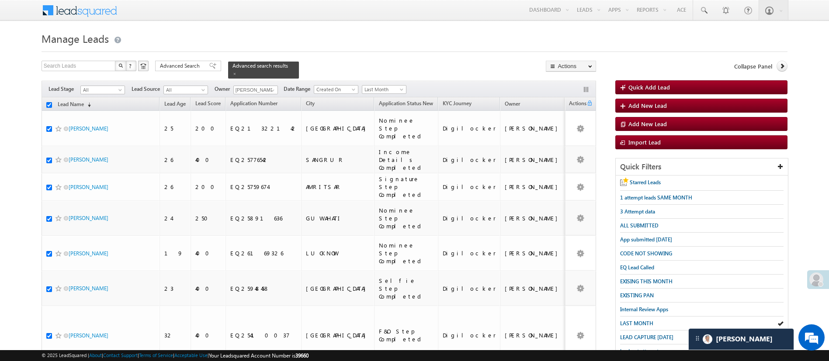
checkbox input "true"
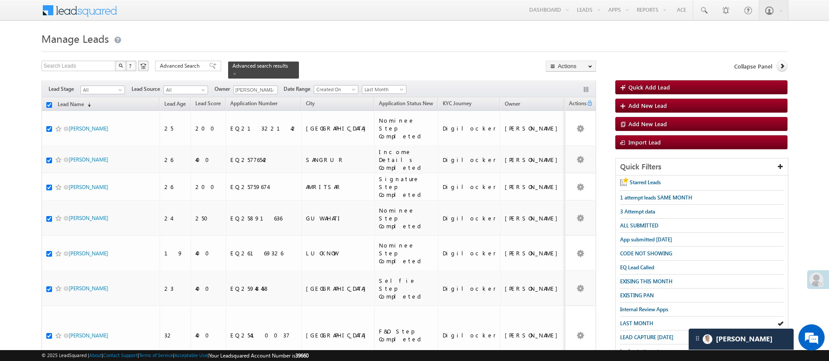
checkbox input "true"
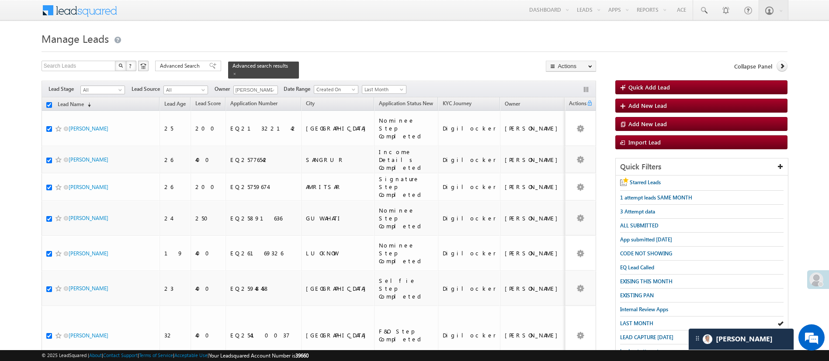
checkbox input "true"
click at [573, 129] on link "Change Owner" at bounding box center [570, 131] width 49 height 10
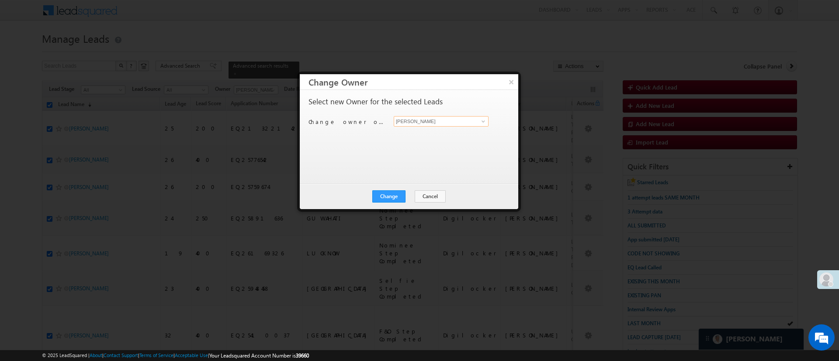
click at [482, 126] on input "[PERSON_NAME]" at bounding box center [441, 121] width 95 height 10
click at [483, 123] on span at bounding box center [483, 121] width 7 height 7
click at [456, 134] on link "Hemant Nandwana Hemant.Nandwana@angelbroking.com" at bounding box center [441, 135] width 95 height 17
type input "Hemant Nandwana"
click at [395, 200] on button "Change" at bounding box center [388, 196] width 33 height 12
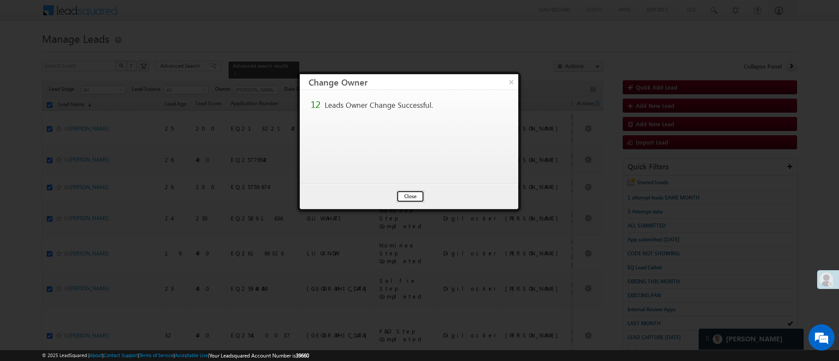
click at [410, 200] on button "Close" at bounding box center [410, 196] width 28 height 12
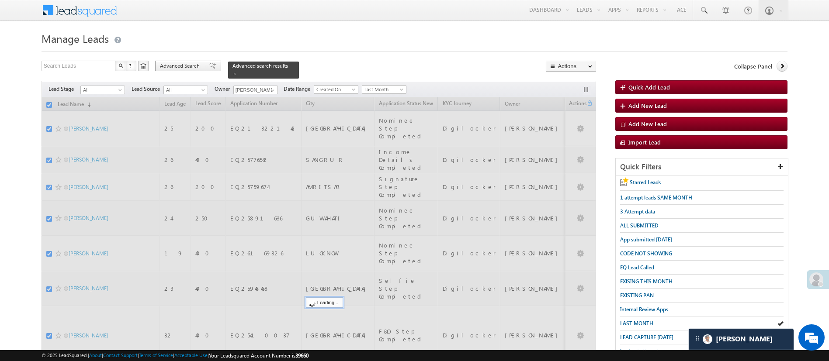
checkbox input "false"
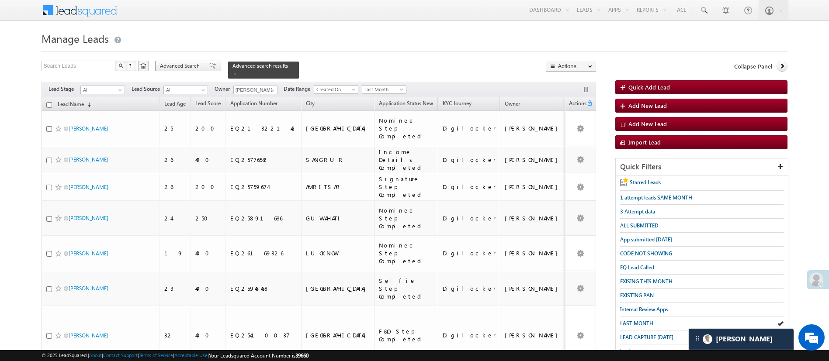
click at [180, 65] on span "Advanced Search" at bounding box center [181, 66] width 42 height 8
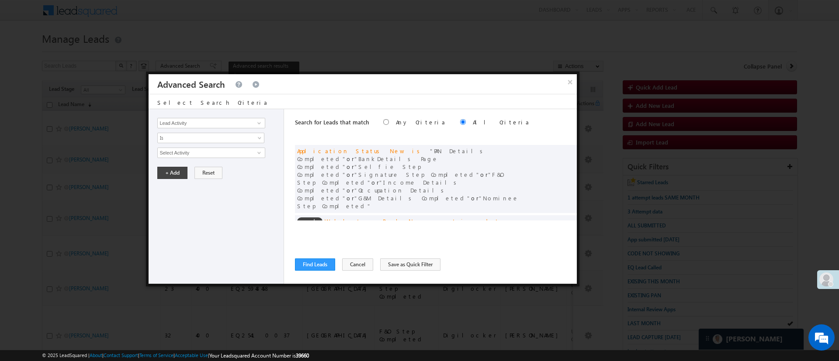
scroll to position [66, 0]
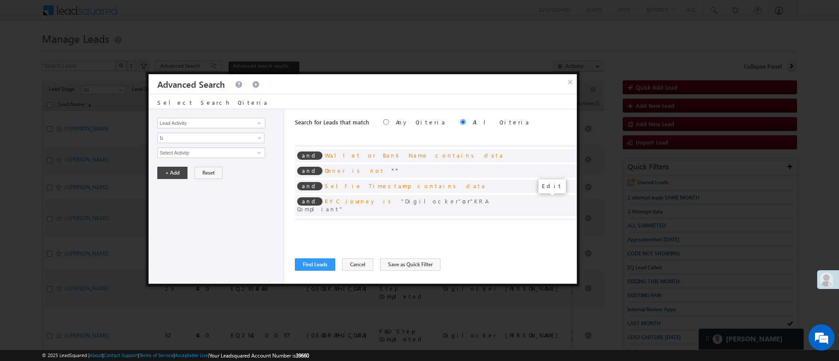
click at [553, 236] on span at bounding box center [556, 239] width 6 height 6
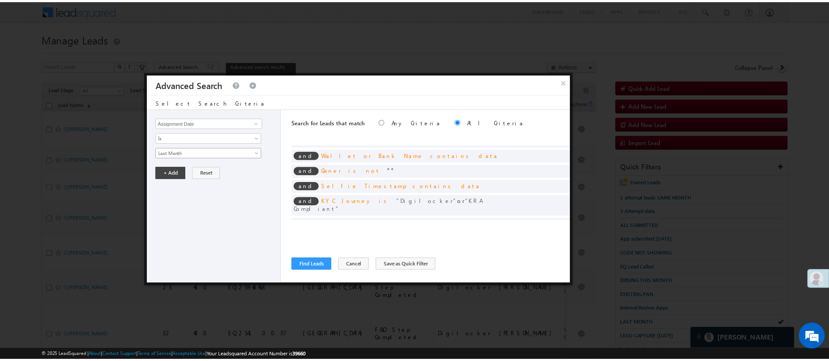
scroll to position [4, 0]
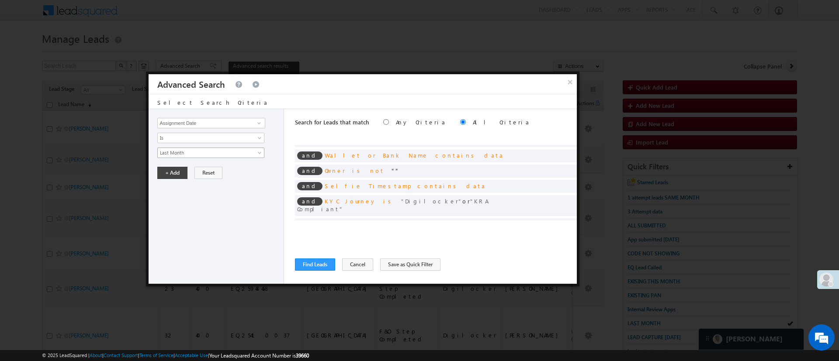
click at [219, 154] on span "Last Month" at bounding box center [205, 153] width 95 height 8
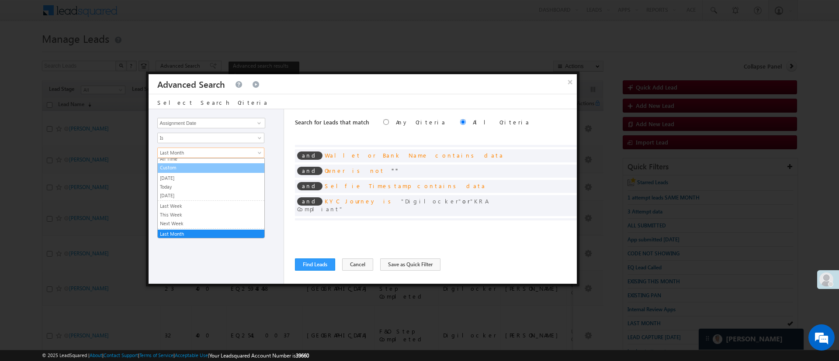
click at [205, 170] on link "Custom" at bounding box center [211, 168] width 107 height 8
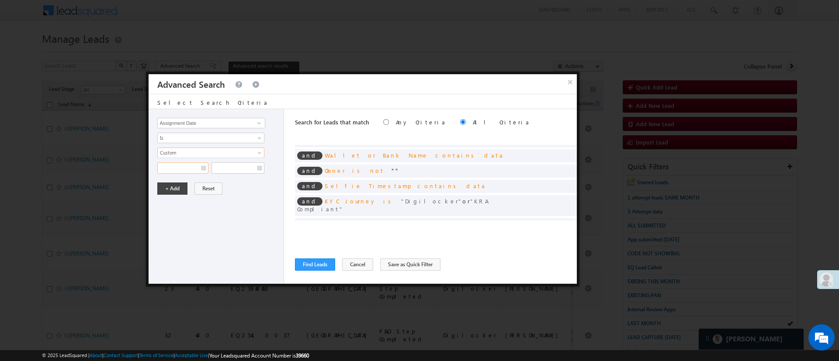
click at [187, 169] on input "text" at bounding box center [182, 167] width 51 height 11
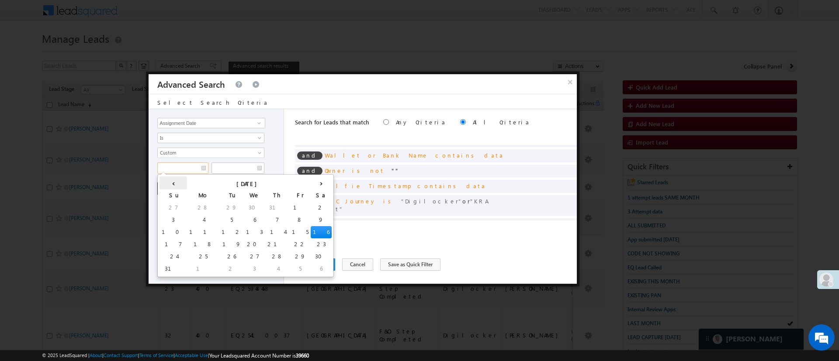
click at [167, 182] on th "‹" at bounding box center [173, 182] width 28 height 13
click at [205, 231] on td "15" at bounding box center [215, 232] width 21 height 12
type input "07/15/25"
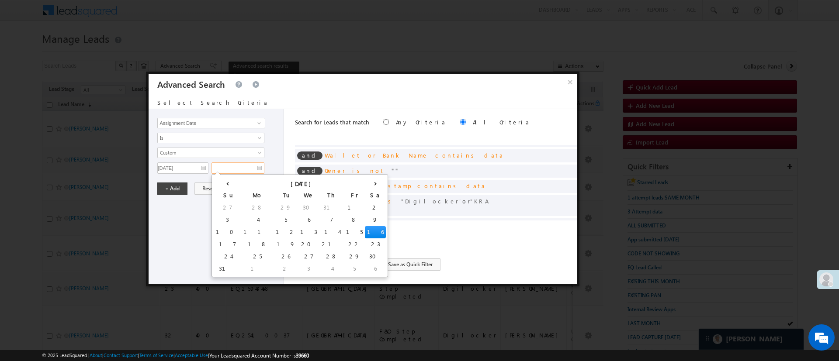
click at [231, 169] on input "text" at bounding box center [237, 167] width 53 height 11
click at [223, 183] on th "‹" at bounding box center [228, 182] width 28 height 13
click at [301, 254] on td "31" at bounding box center [315, 257] width 28 height 12
type input "07/31/25"
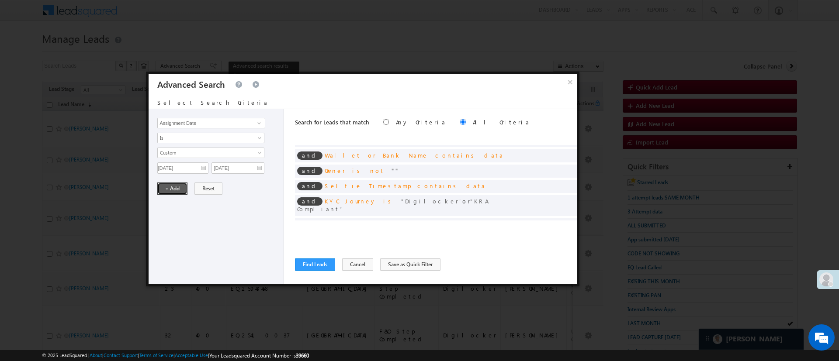
click at [177, 189] on button "+ Add" at bounding box center [172, 189] width 30 height 12
click at [318, 265] on button "Find Leads" at bounding box center [315, 265] width 40 height 12
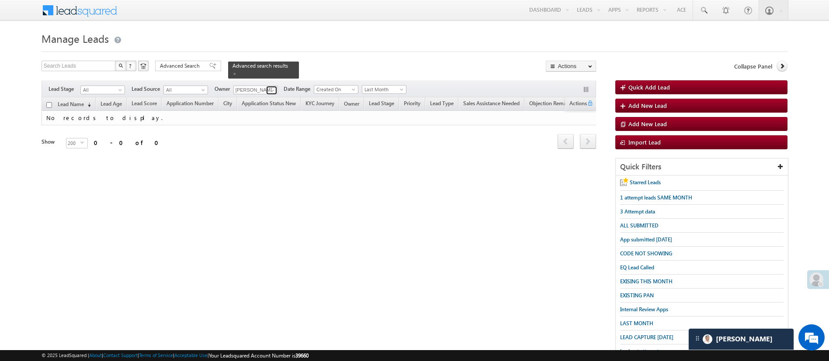
click at [270, 87] on span at bounding box center [272, 90] width 7 height 7
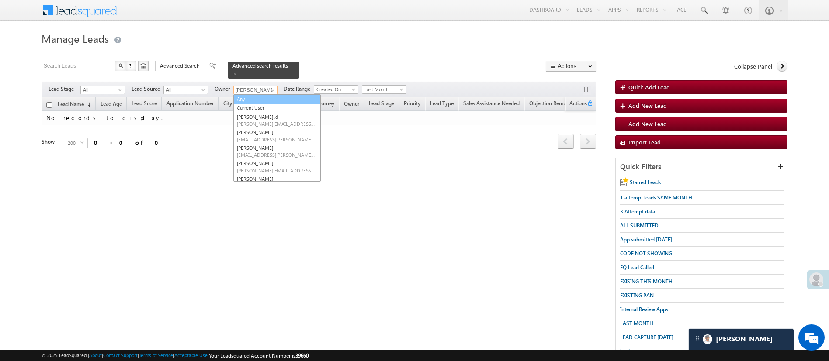
click at [268, 94] on link "Any" at bounding box center [276, 99] width 87 height 10
type input "Any"
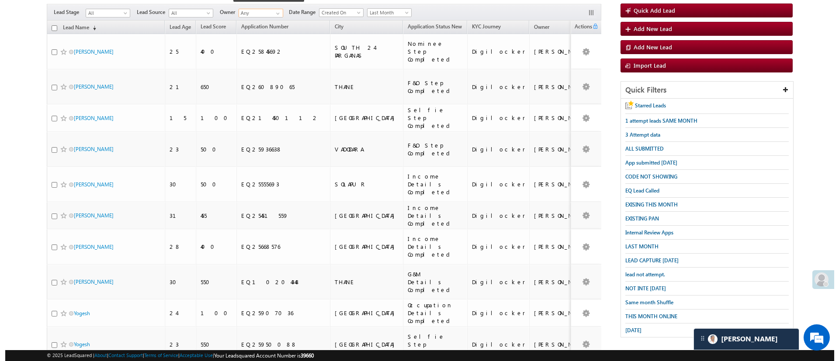
scroll to position [51, 0]
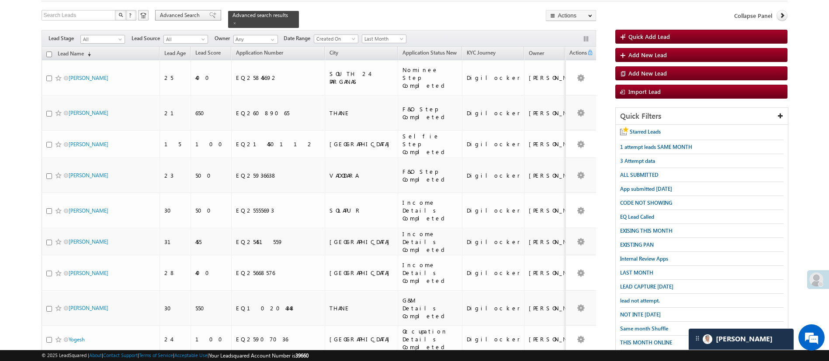
click at [167, 12] on span "Advanced Search" at bounding box center [181, 15] width 42 height 8
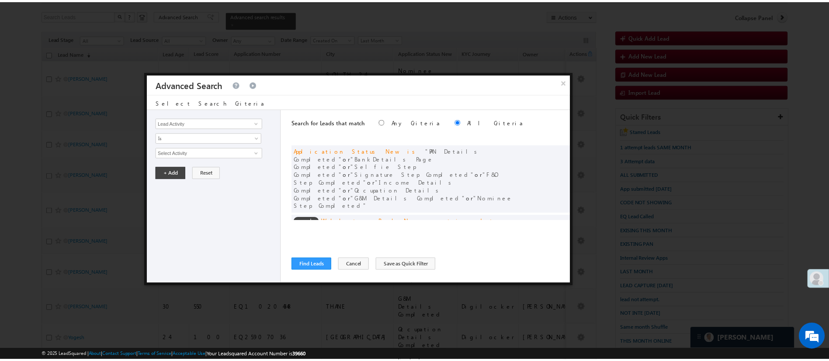
scroll to position [66, 0]
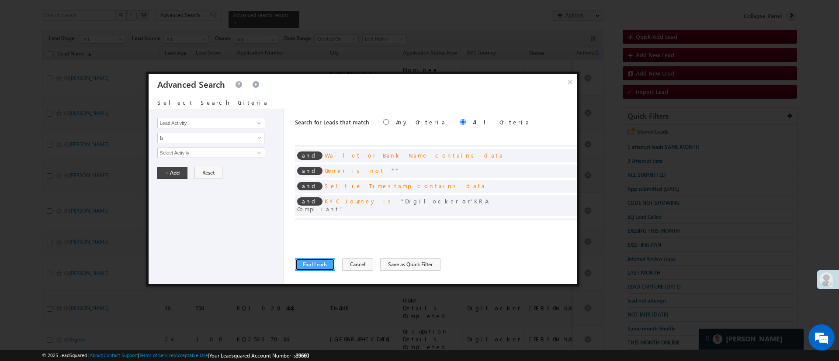
click at [321, 270] on button "Find Leads" at bounding box center [315, 265] width 40 height 12
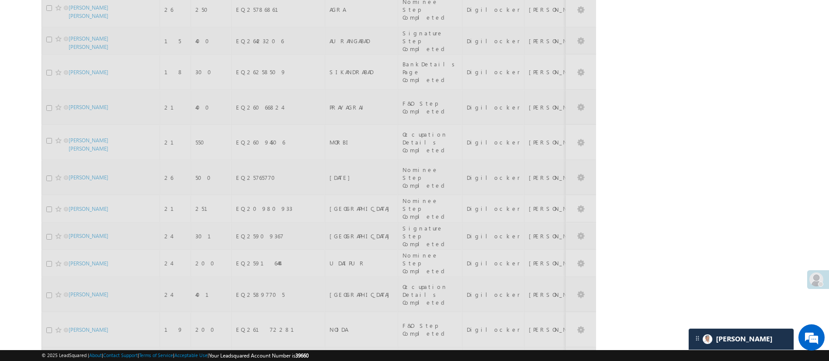
scroll to position [5598, 0]
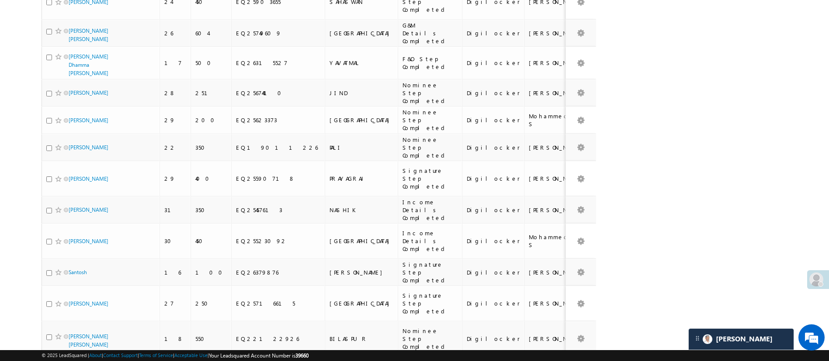
click at [73, 327] on li "50" at bounding box center [71, 326] width 21 height 9
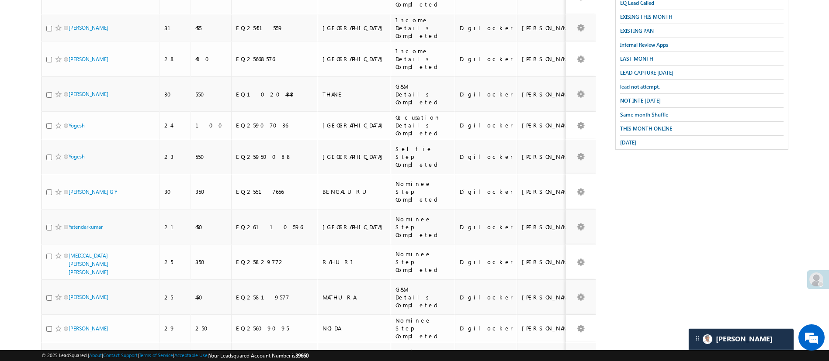
scroll to position [0, 0]
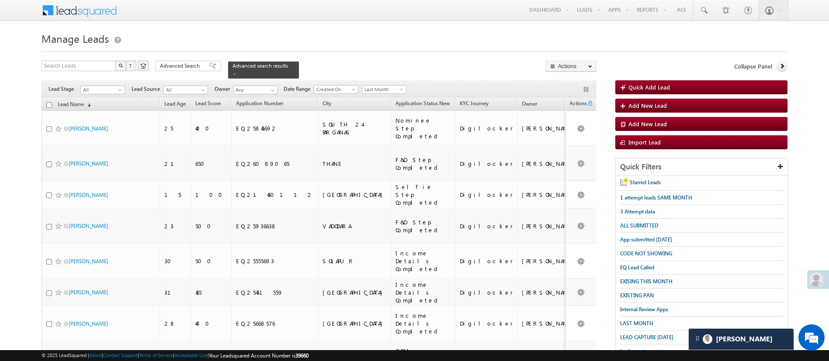
click at [48, 102] on input "checkbox" at bounding box center [49, 105] width 6 height 6
checkbox input "true"
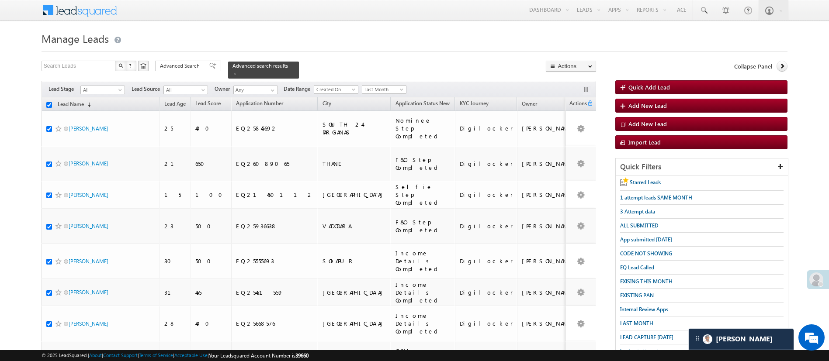
checkbox input "true"
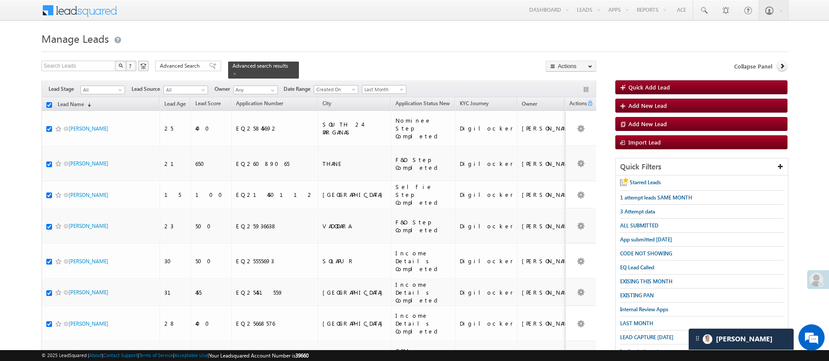
checkbox input "true"
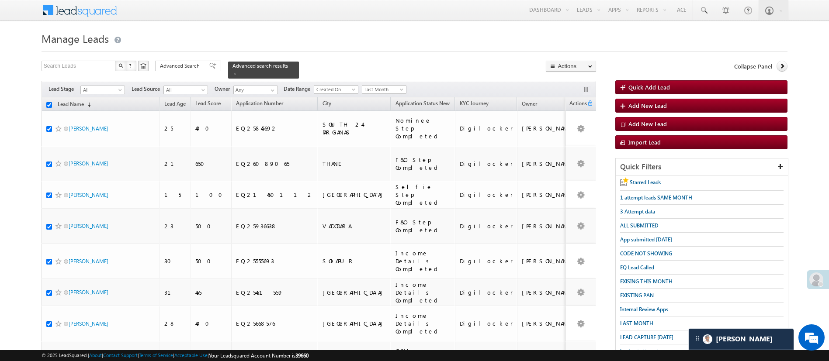
checkbox input "true"
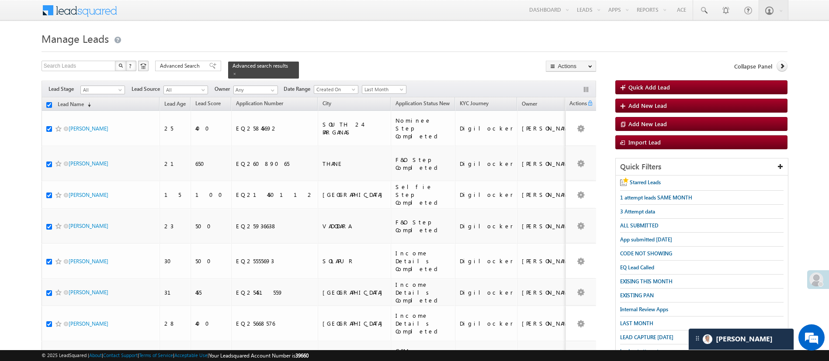
checkbox input "true"
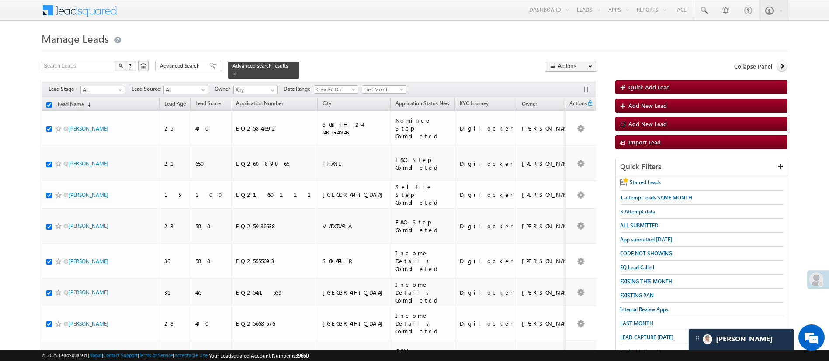
checkbox input "true"
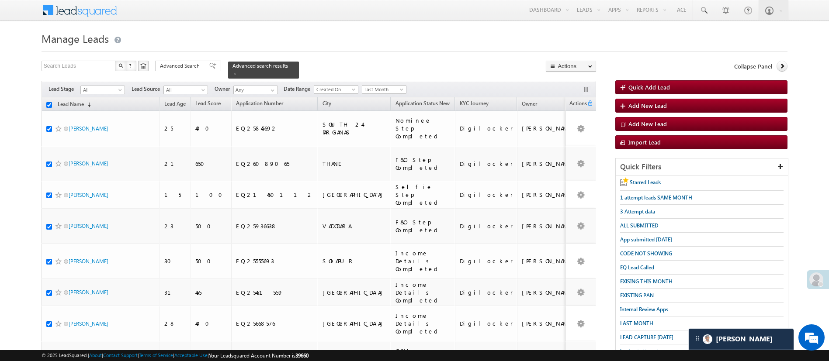
checkbox input "true"
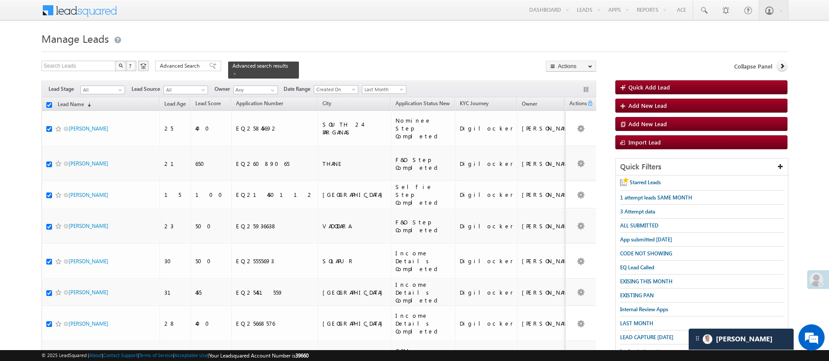
checkbox input "true"
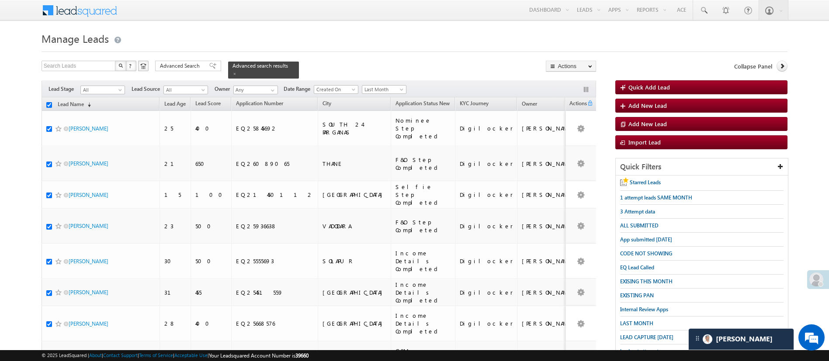
checkbox input "true"
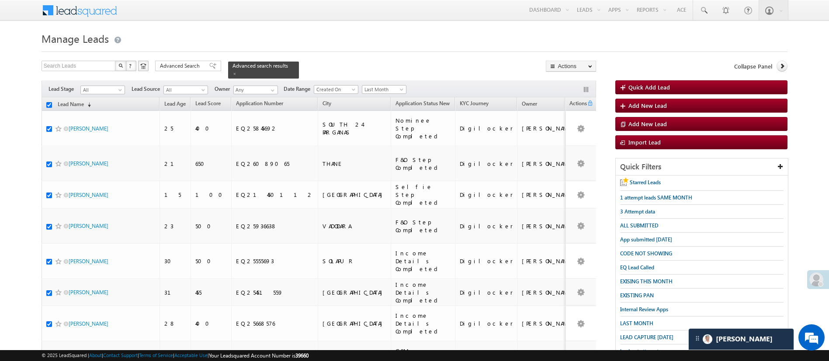
checkbox input "true"
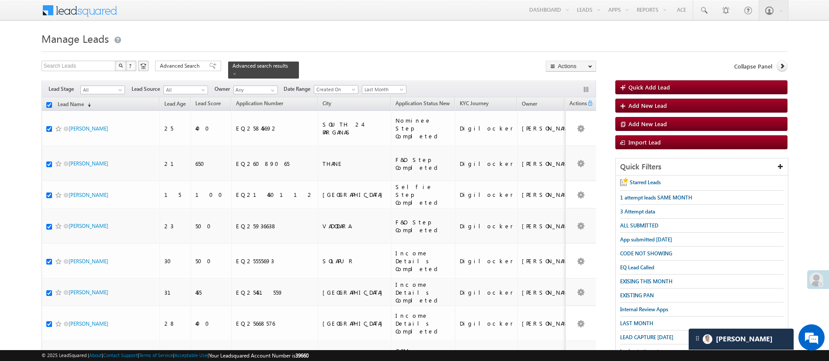
checkbox input "true"
click at [574, 132] on link "Change Owner" at bounding box center [570, 131] width 49 height 10
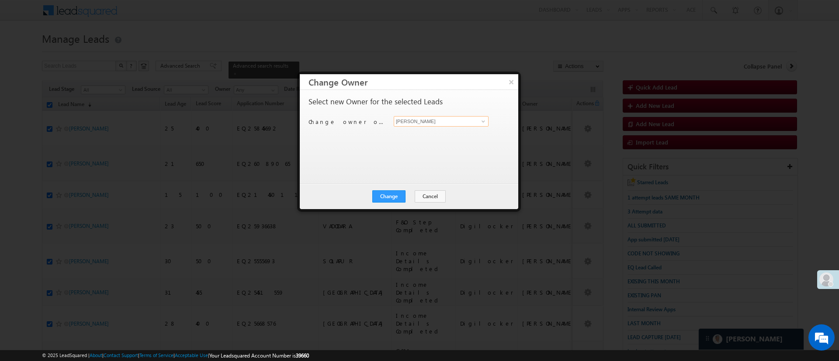
click at [475, 121] on input "[PERSON_NAME]" at bounding box center [441, 121] width 95 height 10
click at [460, 133] on link "Hemant Nandwana Hemant.Nandwana@angelbroking.com" at bounding box center [441, 135] width 95 height 17
type input "[PERSON_NAME]"
click at [402, 193] on button "Change" at bounding box center [388, 196] width 33 height 12
click at [403, 192] on button "Close" at bounding box center [410, 196] width 28 height 12
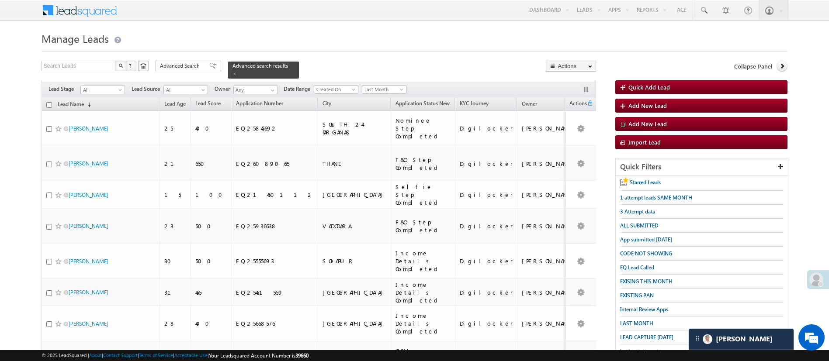
scroll to position [1299, 0]
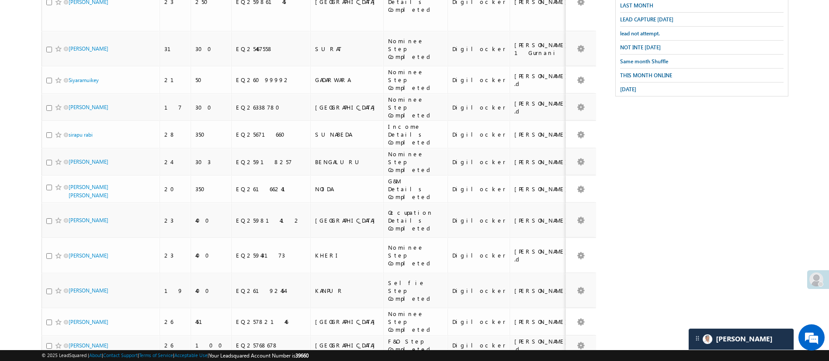
scroll to position [2, 0]
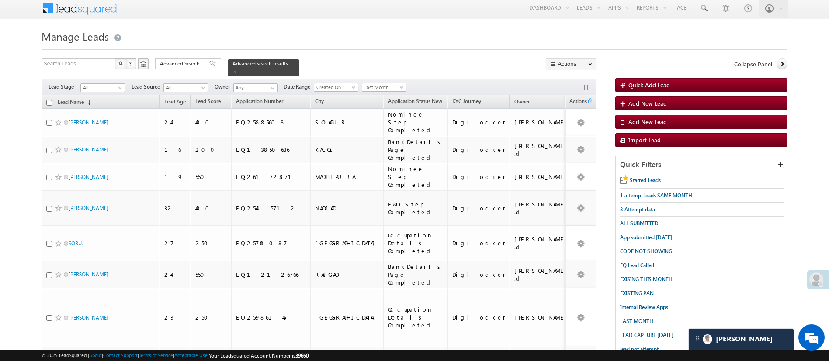
click at [48, 100] on input "checkbox" at bounding box center [49, 103] width 6 height 6
checkbox input "true"
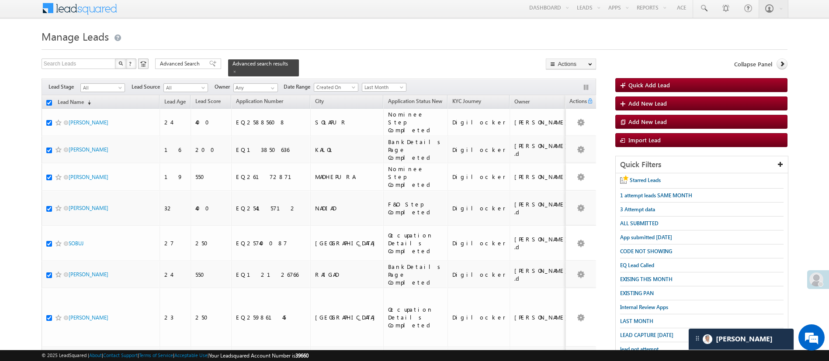
checkbox input "true"
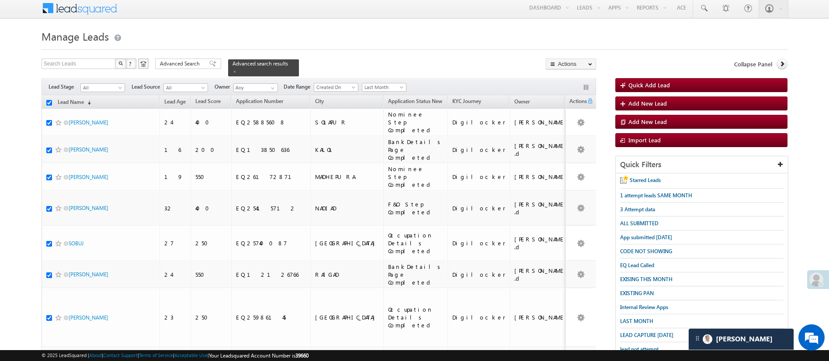
checkbox input "true"
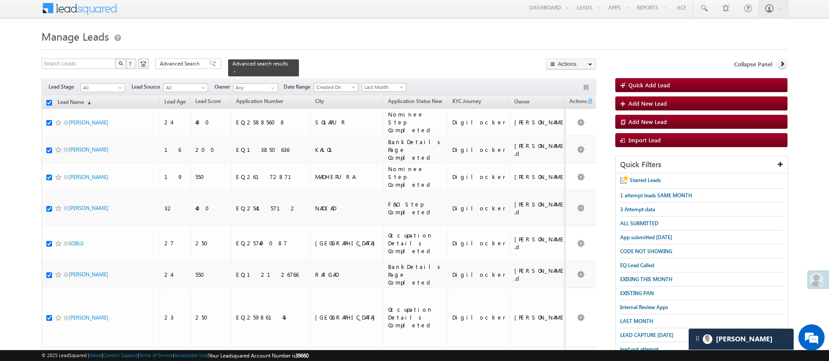
checkbox input "true"
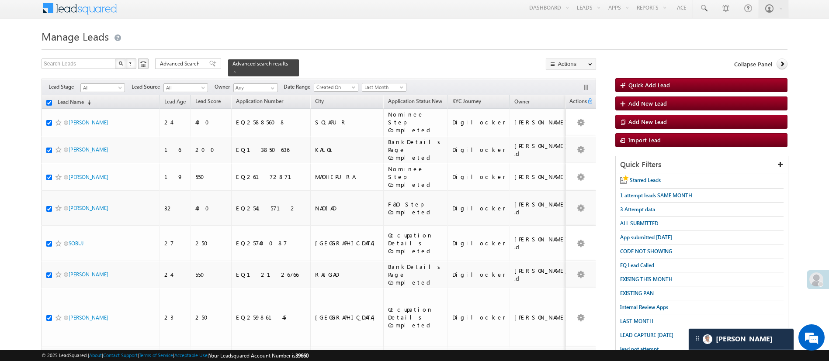
checkbox input "true"
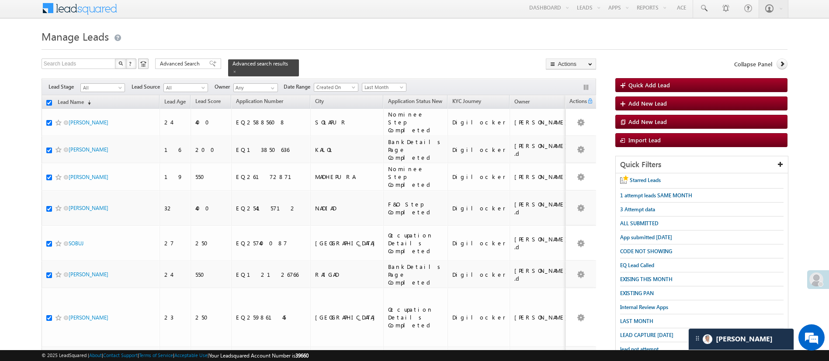
checkbox input "true"
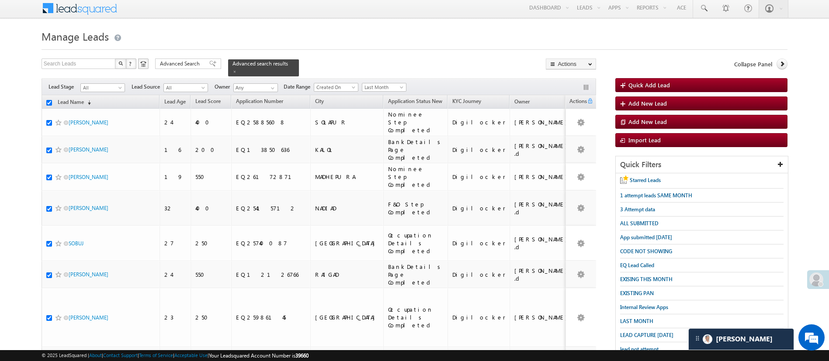
checkbox input "true"
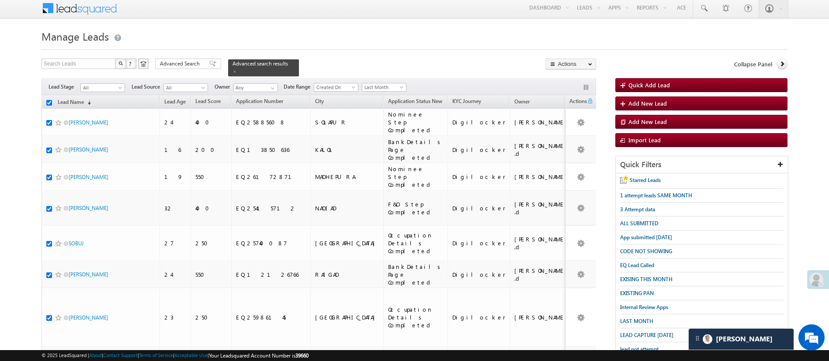
checkbox input "true"
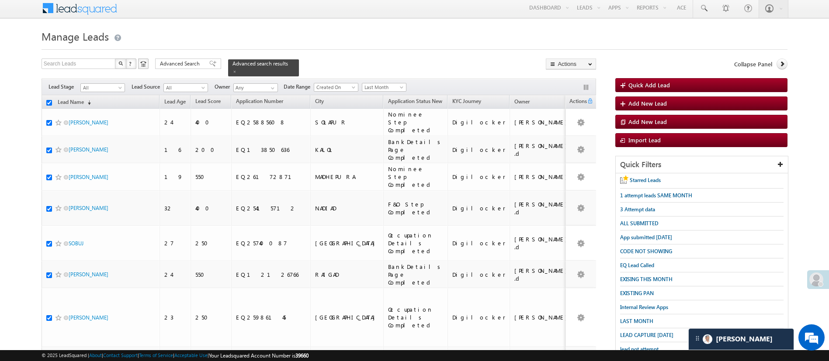
checkbox input "true"
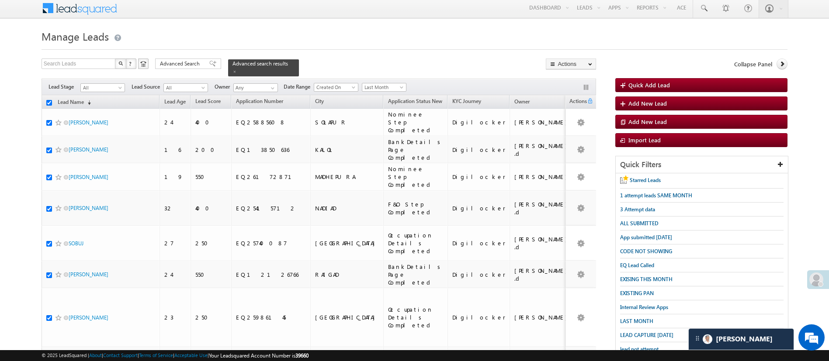
checkbox input "true"
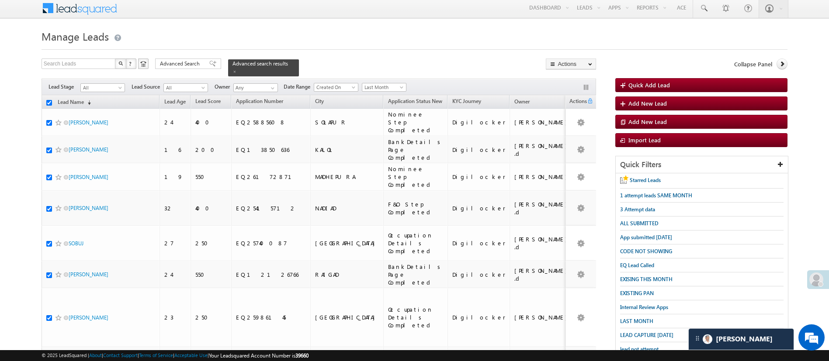
checkbox input "true"
click at [581, 127] on link "Change Owner" at bounding box center [570, 129] width 49 height 10
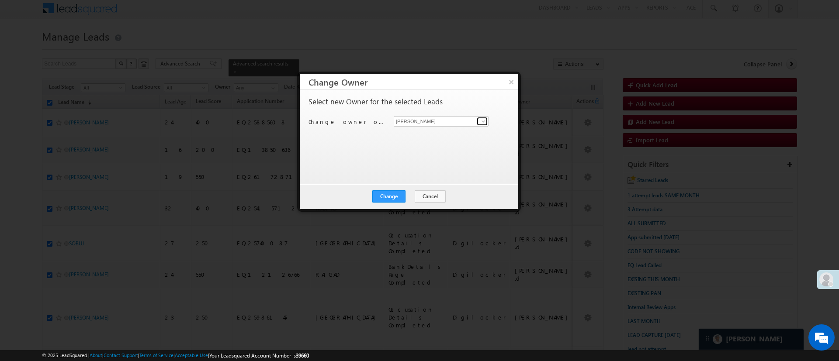
click at [483, 121] on span at bounding box center [483, 121] width 7 height 7
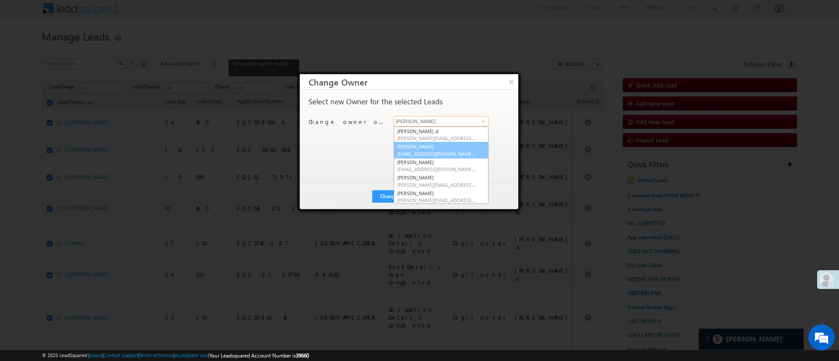
click at [442, 152] on span "Anuj.Rajak@angelbroking.com" at bounding box center [436, 154] width 79 height 7
type input "[PERSON_NAME]"
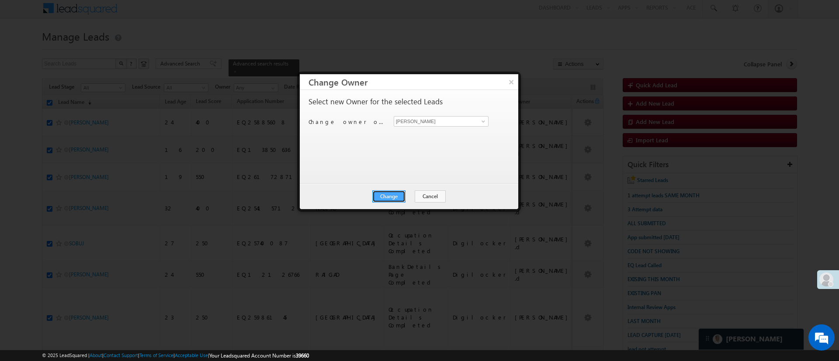
click at [392, 195] on button "Change" at bounding box center [388, 196] width 33 height 12
click at [408, 196] on button "Close" at bounding box center [410, 196] width 28 height 12
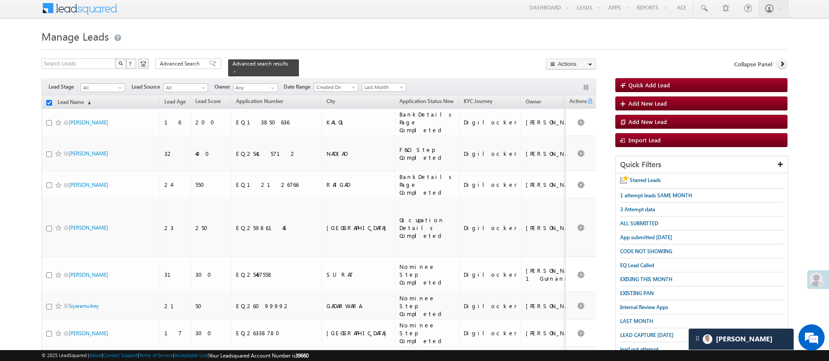
checkbox input "false"
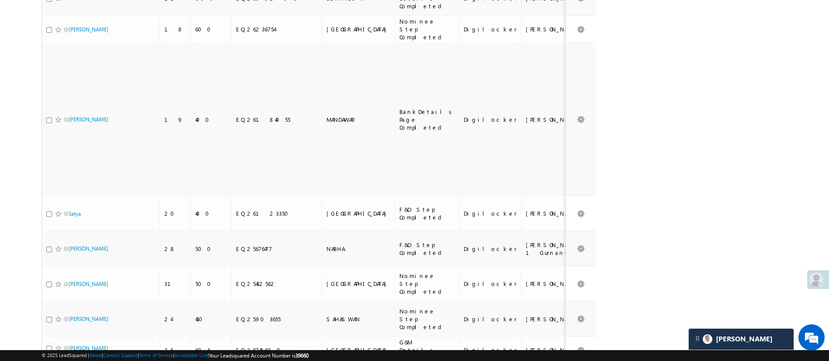
scroll to position [1273, 0]
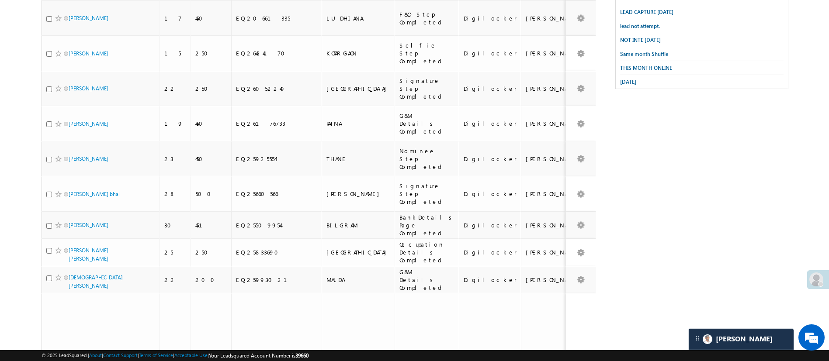
scroll to position [10, 0]
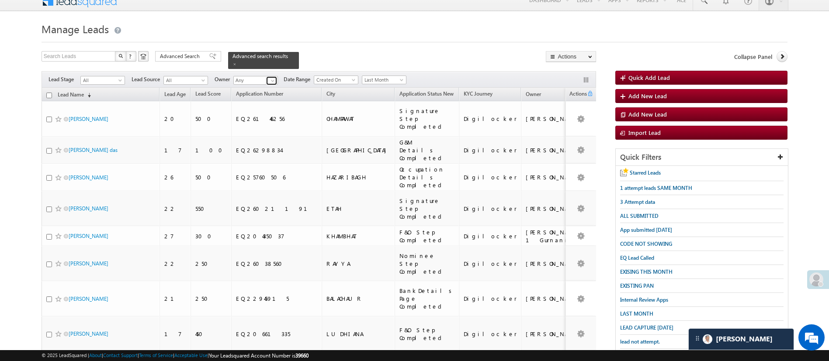
click at [272, 77] on span at bounding box center [272, 80] width 7 height 7
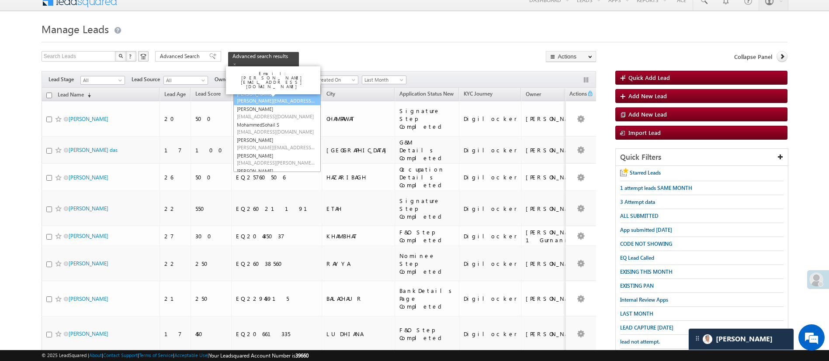
click at [292, 97] on span "Lavisha.Gautam@angelbroking.com" at bounding box center [276, 100] width 79 height 7
type input "[PERSON_NAME]"
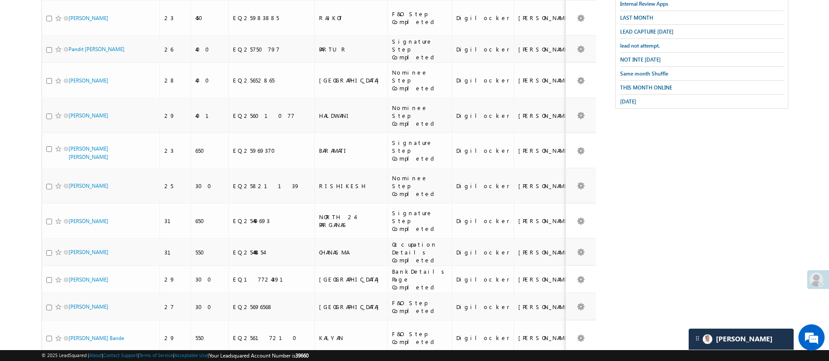
scroll to position [0, 0]
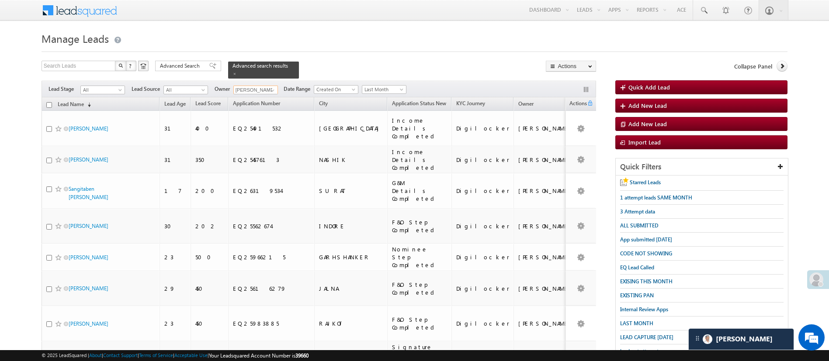
click at [48, 102] on input "checkbox" at bounding box center [49, 105] width 6 height 6
checkbox input "true"
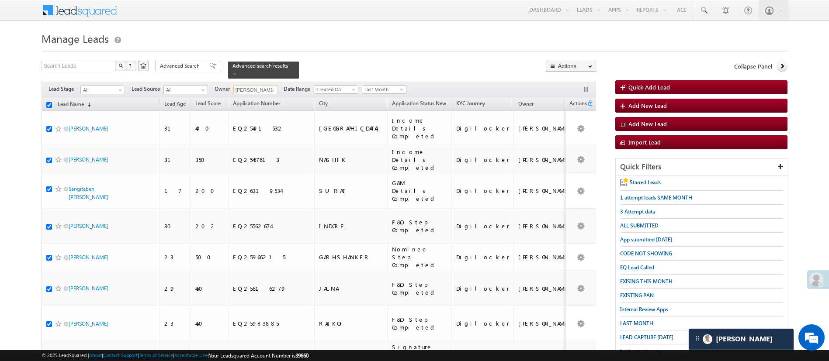
checkbox input "true"
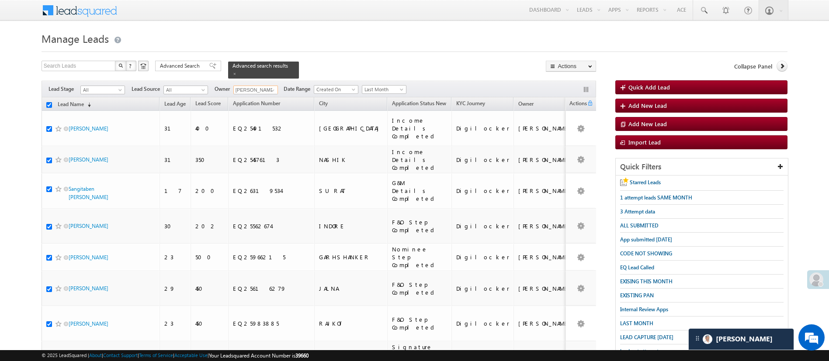
checkbox input "true"
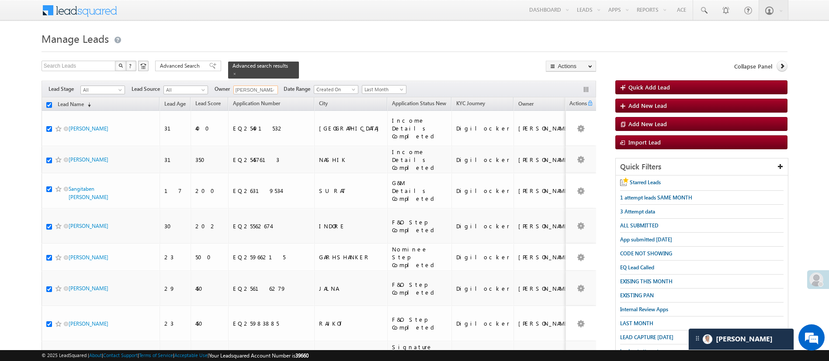
checkbox input "true"
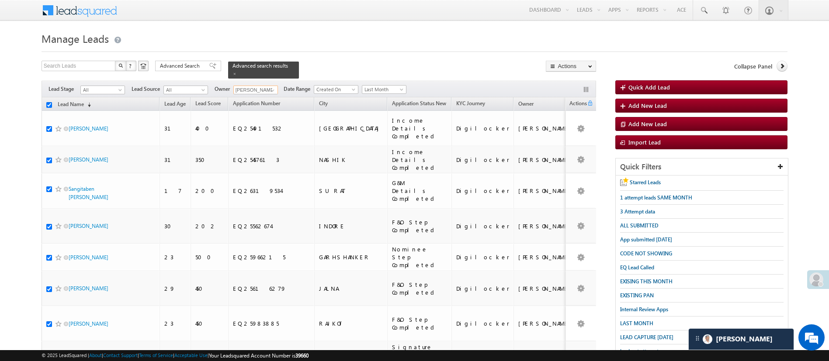
checkbox input "true"
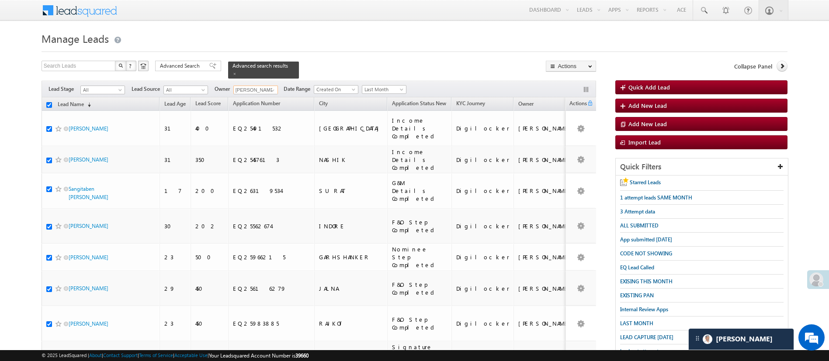
checkbox input "true"
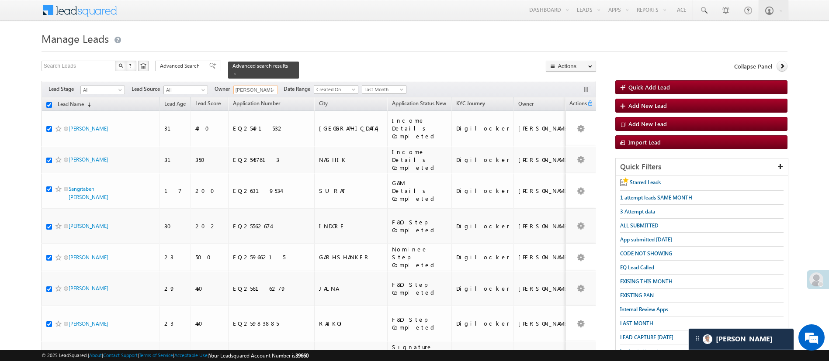
checkbox input "true"
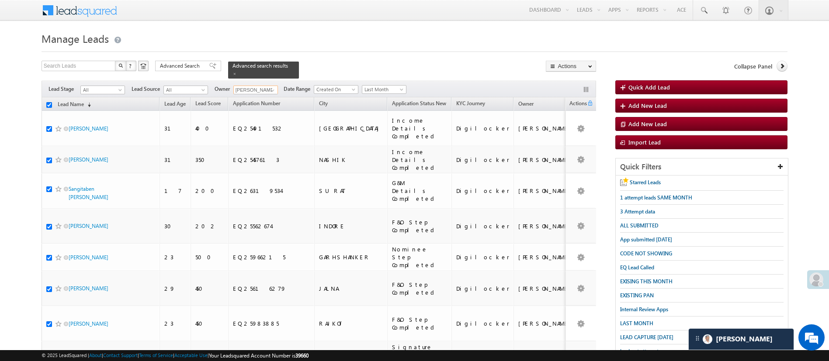
checkbox input "true"
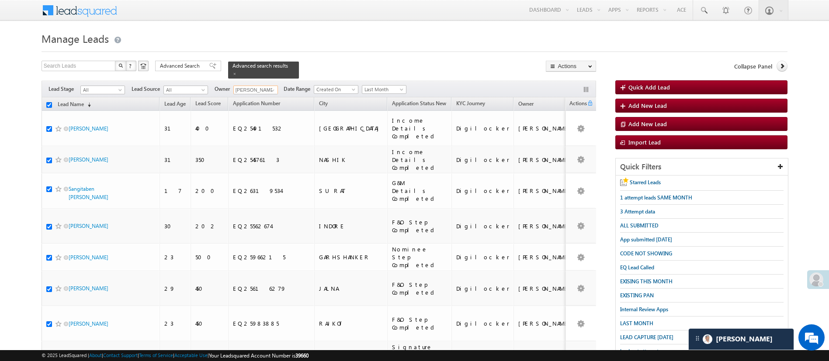
checkbox input "true"
click at [580, 128] on link "Change Owner" at bounding box center [570, 131] width 49 height 10
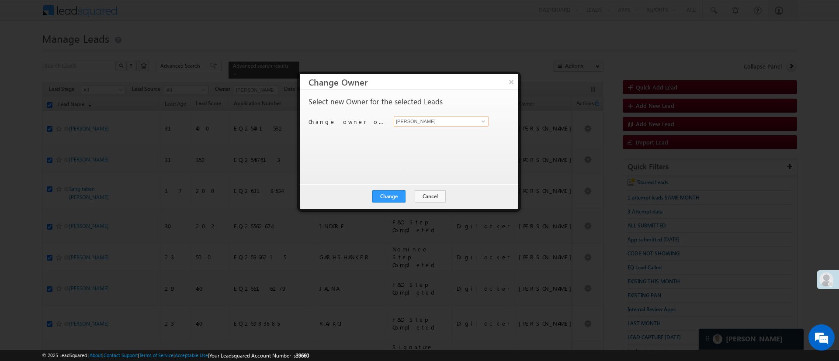
click at [470, 122] on input "[PERSON_NAME]" at bounding box center [441, 121] width 95 height 10
click at [459, 132] on link "Lavisha Gautam Lavisha.Gautam@angelbroking.com" at bounding box center [441, 135] width 95 height 17
type input "[PERSON_NAME]"
click at [386, 199] on button "Change" at bounding box center [388, 196] width 33 height 12
click at [407, 194] on button "Close" at bounding box center [410, 196] width 28 height 12
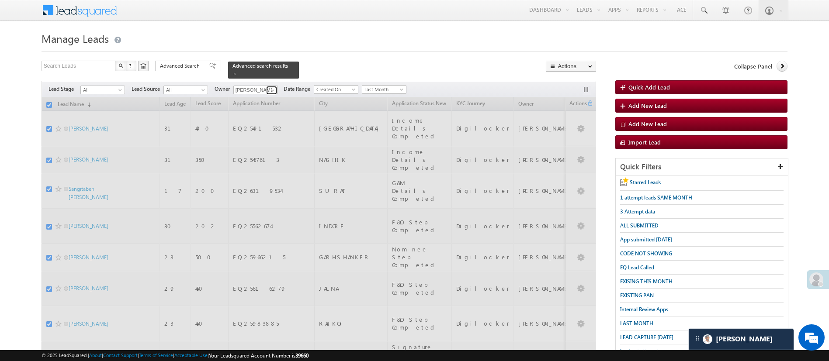
click at [271, 87] on span at bounding box center [272, 90] width 7 height 7
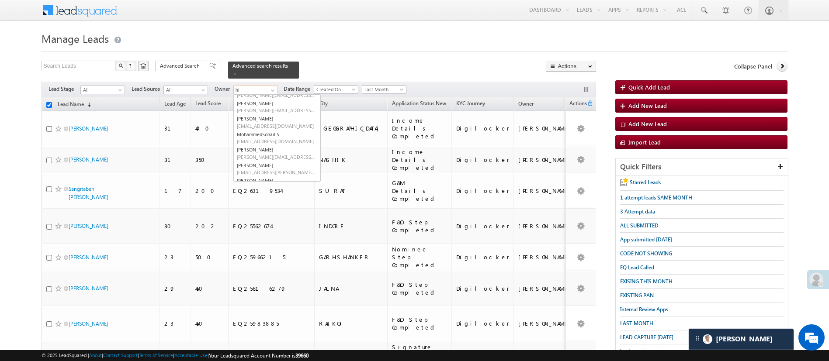
type input "him"
checkbox input "false"
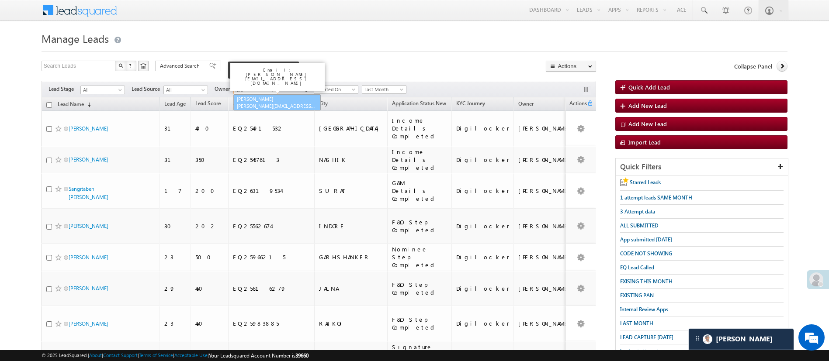
click at [271, 94] on link "Himanshu Sharma HIMANSHU.SHARMA@ANGELBROKING.COM" at bounding box center [276, 102] width 87 height 17
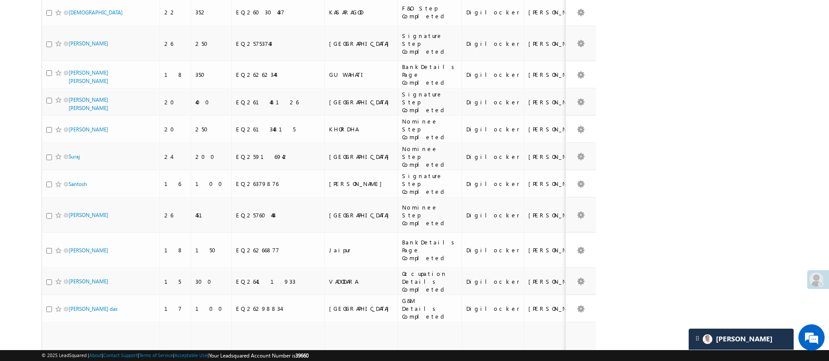
scroll to position [1193, 0]
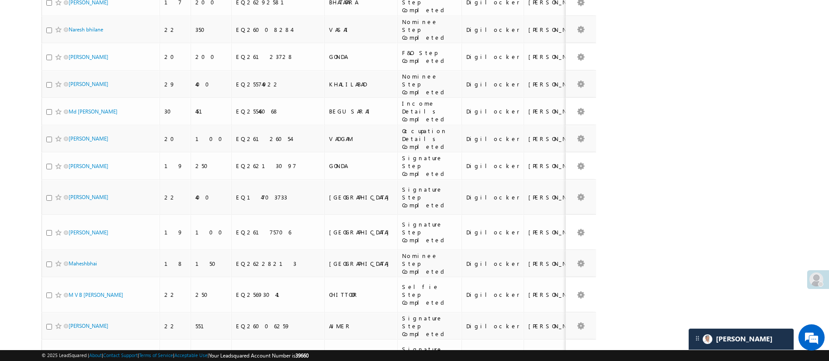
type input "[PERSON_NAME]"
click at [66, 336] on li "100" at bounding box center [71, 335] width 21 height 9
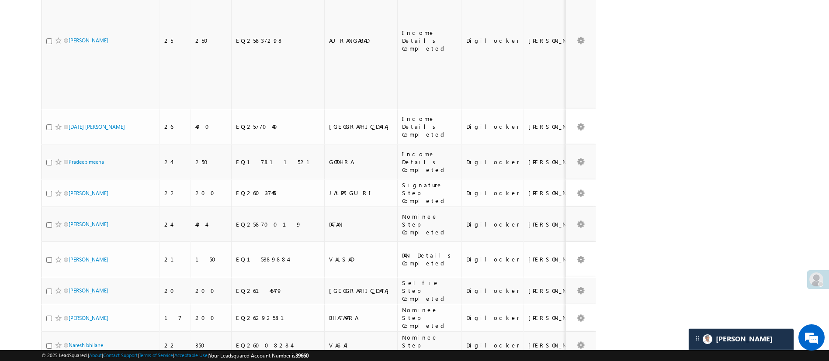
scroll to position [0, 0]
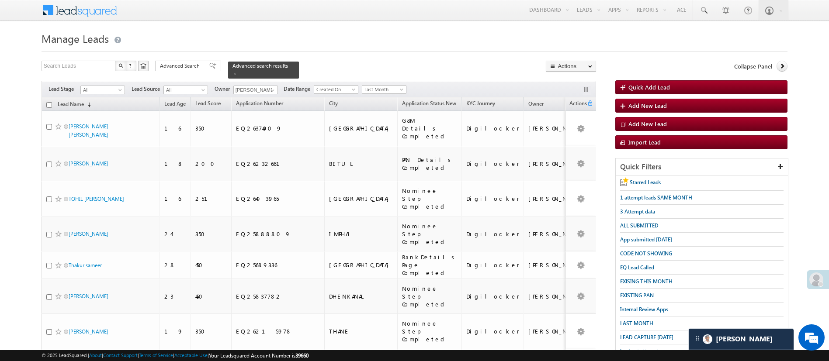
click at [50, 102] on input "checkbox" at bounding box center [49, 105] width 6 height 6
checkbox input "true"
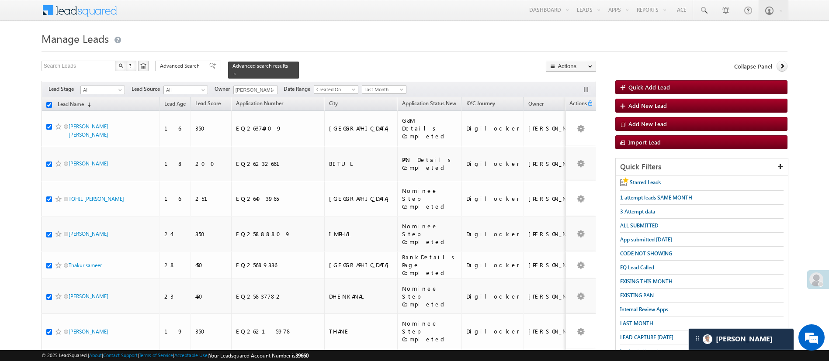
checkbox input "true"
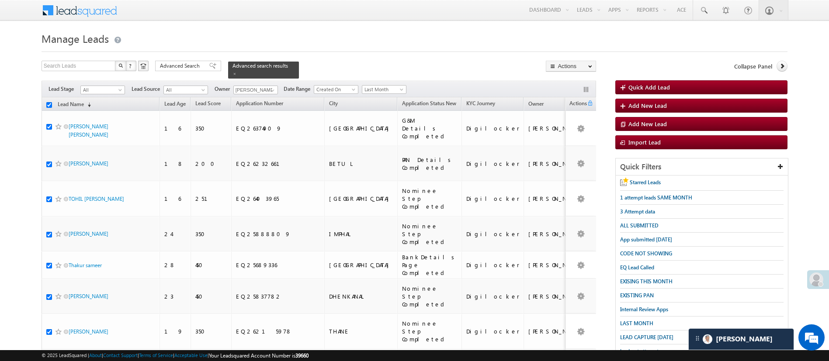
checkbox input "true"
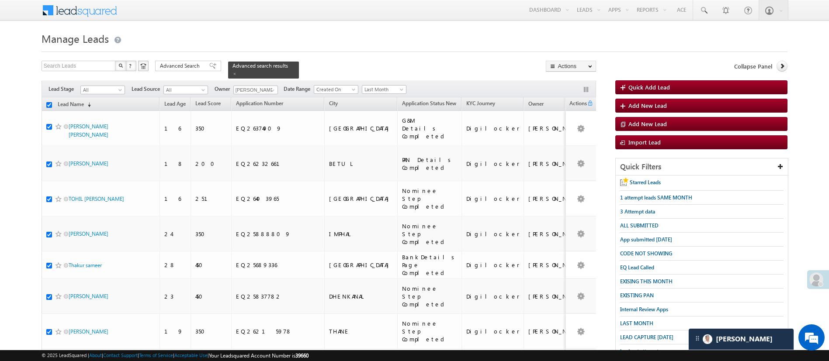
checkbox input "true"
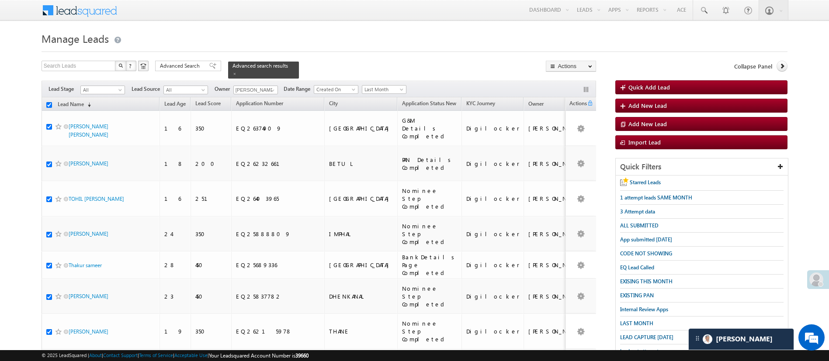
checkbox input "true"
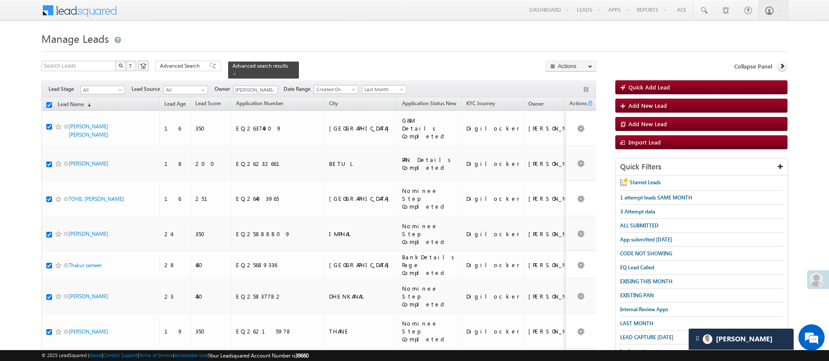
checkbox input "true"
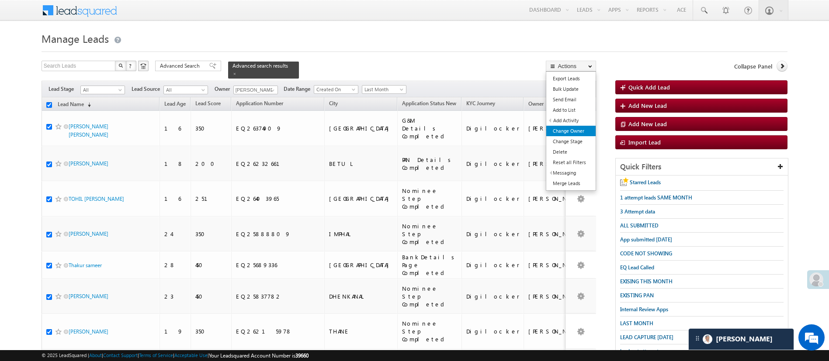
click at [581, 132] on link "Change Owner" at bounding box center [570, 131] width 49 height 10
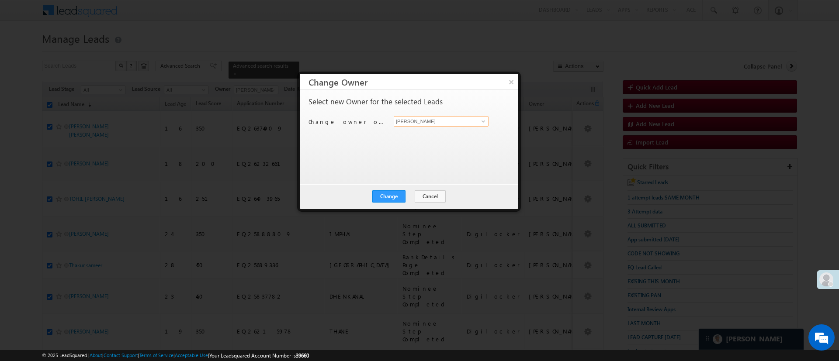
click at [461, 124] on input "[PERSON_NAME]" at bounding box center [441, 121] width 95 height 10
click at [448, 131] on link "Himanshu Sharma HIMANSHU.SHARMA@ANGELBROKING.COM" at bounding box center [441, 135] width 95 height 17
click at [390, 194] on button "Change" at bounding box center [388, 196] width 33 height 12
click at [407, 192] on button "Close" at bounding box center [410, 196] width 28 height 12
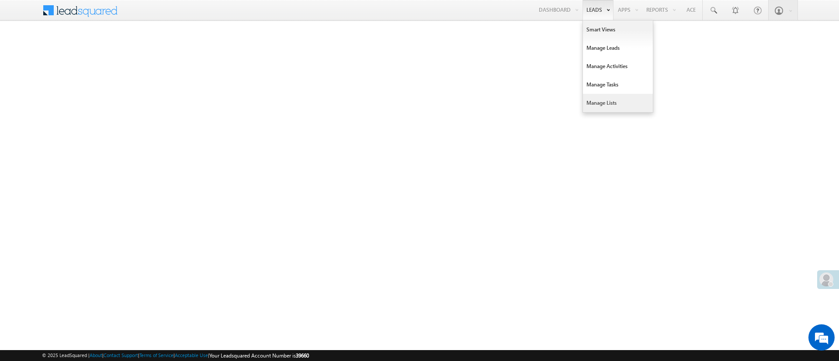
click at [612, 102] on link "Manage Lists" at bounding box center [618, 103] width 70 height 18
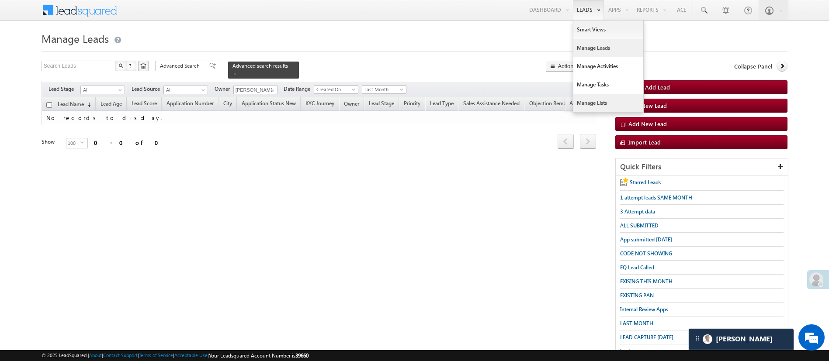
click at [597, 97] on link "Manage Lists" at bounding box center [608, 103] width 70 height 18
